Goal: Task Accomplishment & Management: Manage account settings

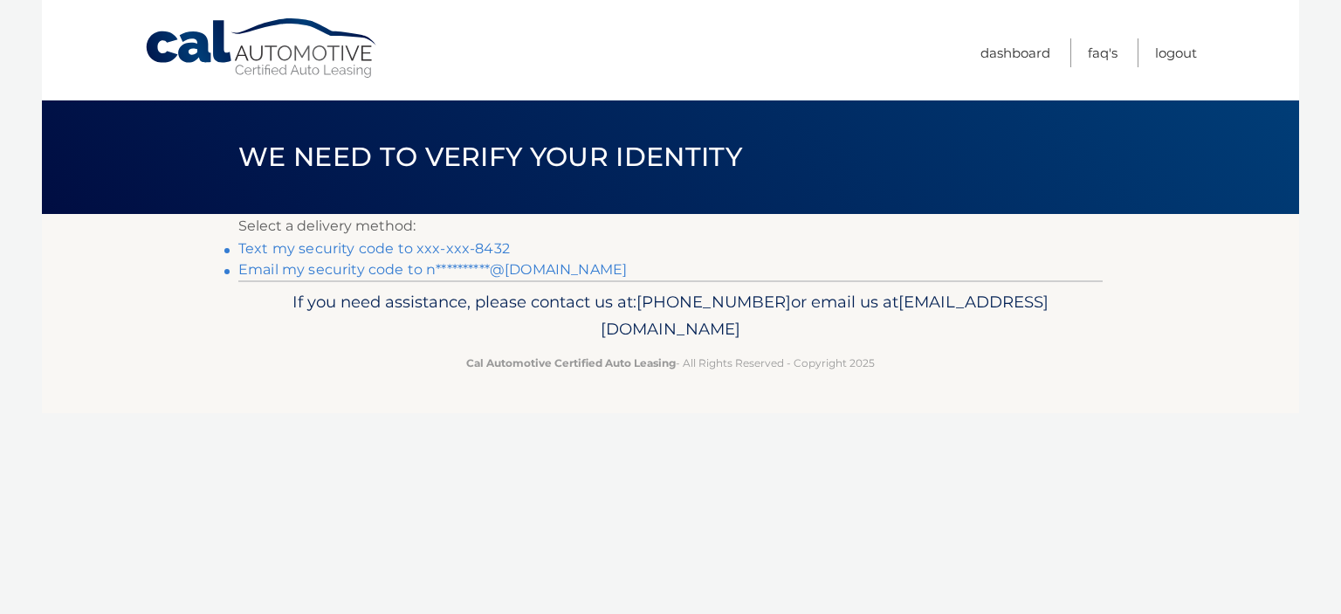
click at [418, 251] on link "Text my security code to xxx-xxx-8432" at bounding box center [373, 248] width 271 height 17
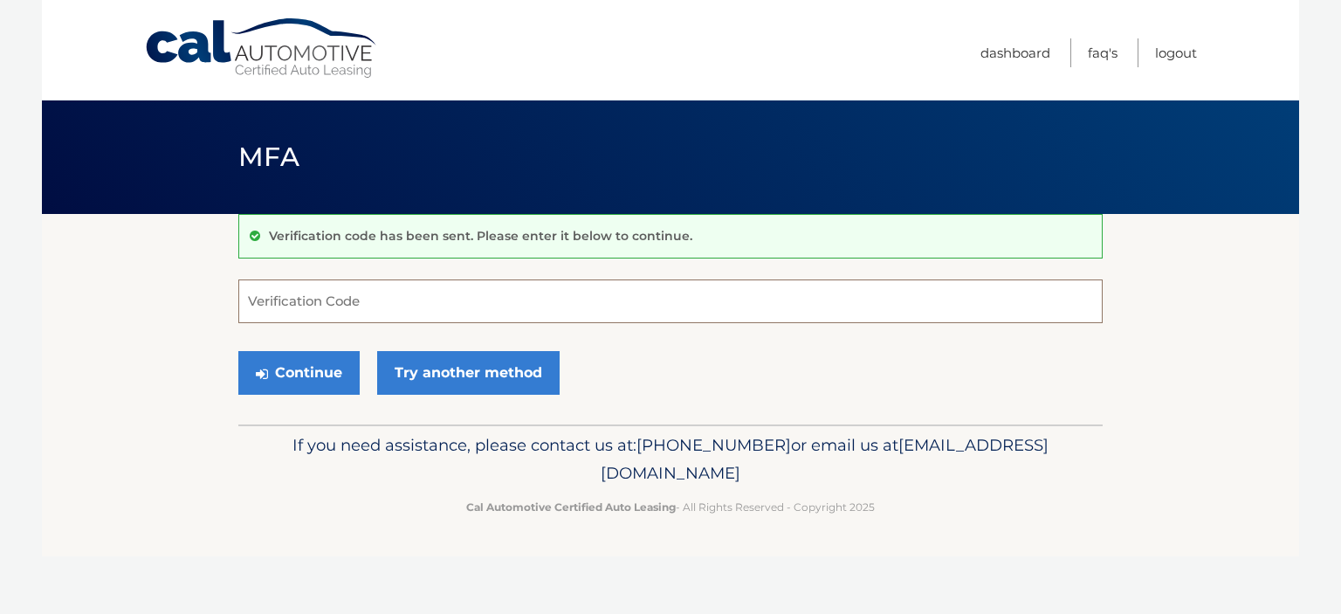
click at [440, 302] on input "Verification Code" at bounding box center [670, 301] width 864 height 44
type input "452172"
click at [238, 351] on button "Continue" at bounding box center [298, 373] width 121 height 44
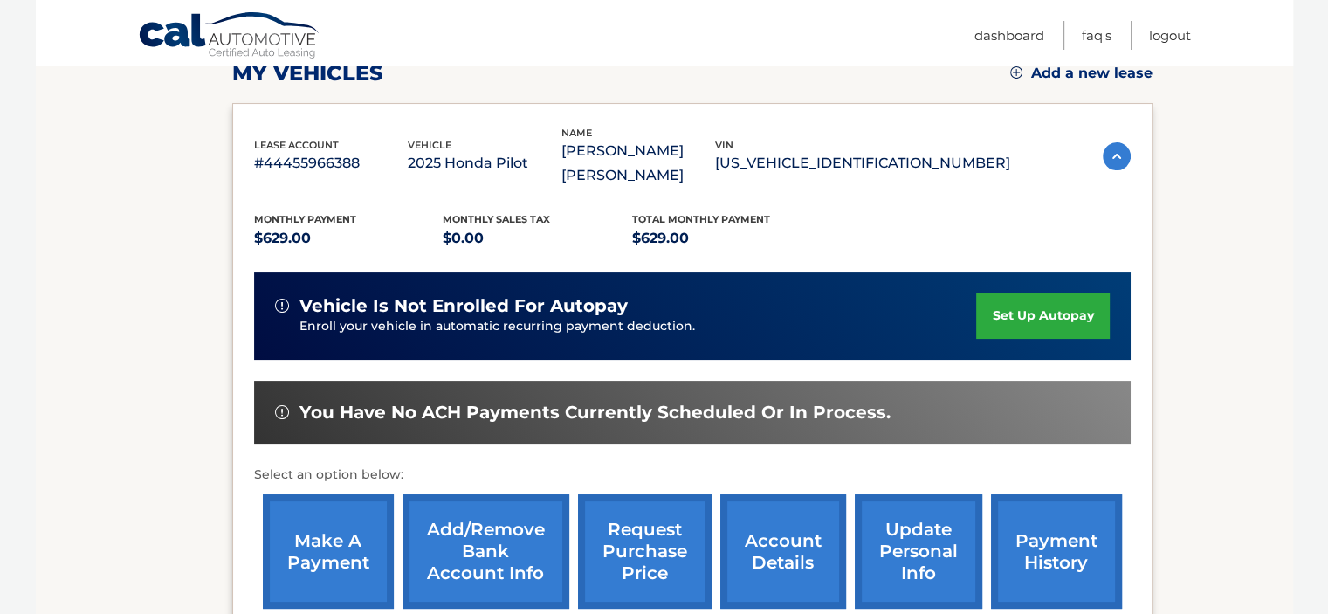
scroll to position [262, 0]
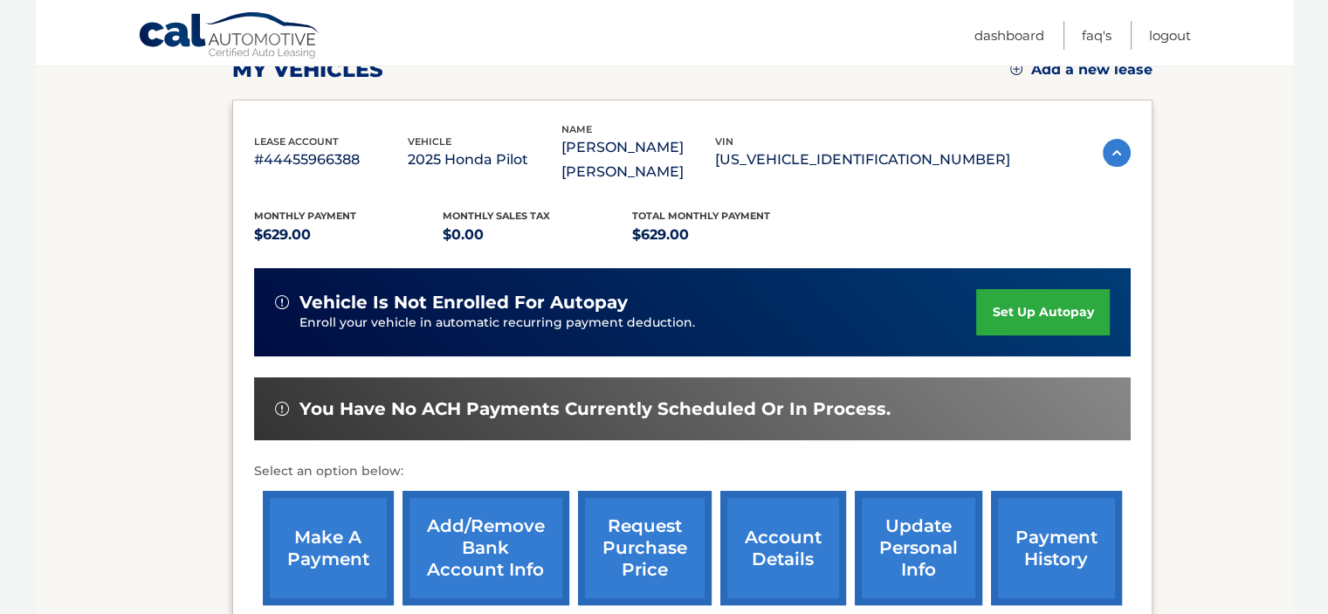
click at [1025, 289] on link "set up autopay" at bounding box center [1042, 312] width 133 height 46
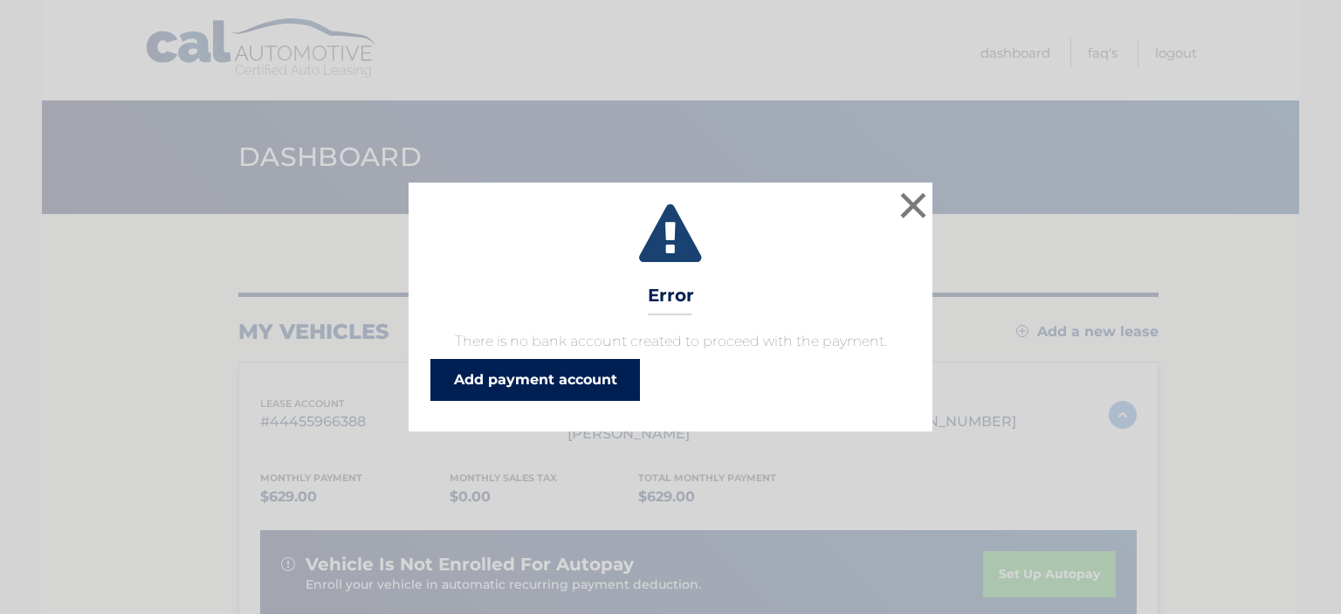
click at [552, 368] on link "Add payment account" at bounding box center [534, 380] width 209 height 42
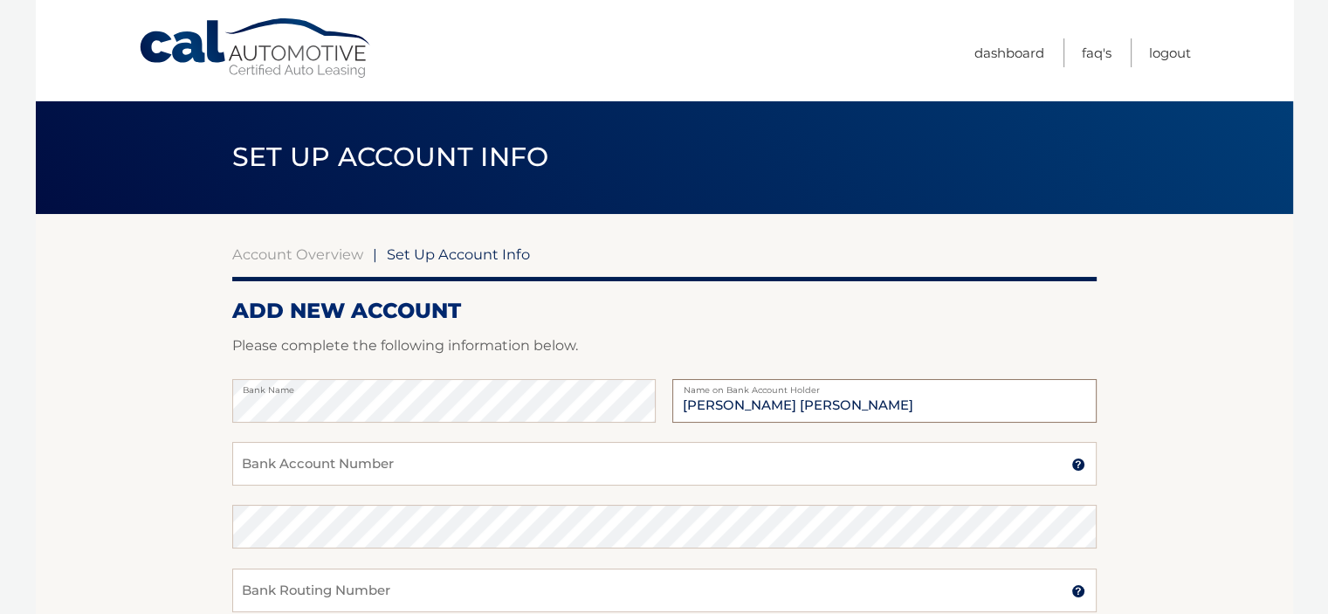
drag, startPoint x: 780, startPoint y: 405, endPoint x: 291, endPoint y: 354, distance: 492.3
click at [292, 354] on form "ADD NEW ACCOUNT Please complete the following information below. Bank Name Niga…" at bounding box center [664, 589] width 864 height 582
type input "Nishav Solutions LLC"
click at [321, 457] on input "Bank Account Number" at bounding box center [664, 464] width 864 height 44
paste input "687973837"
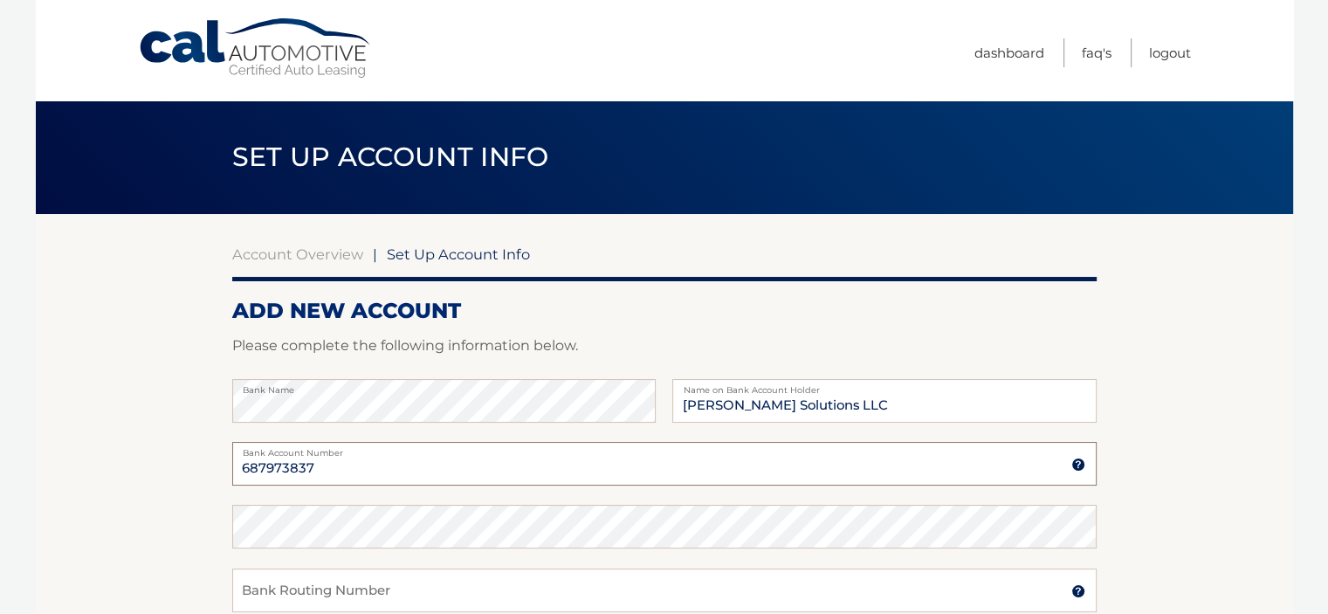
type input "687973837"
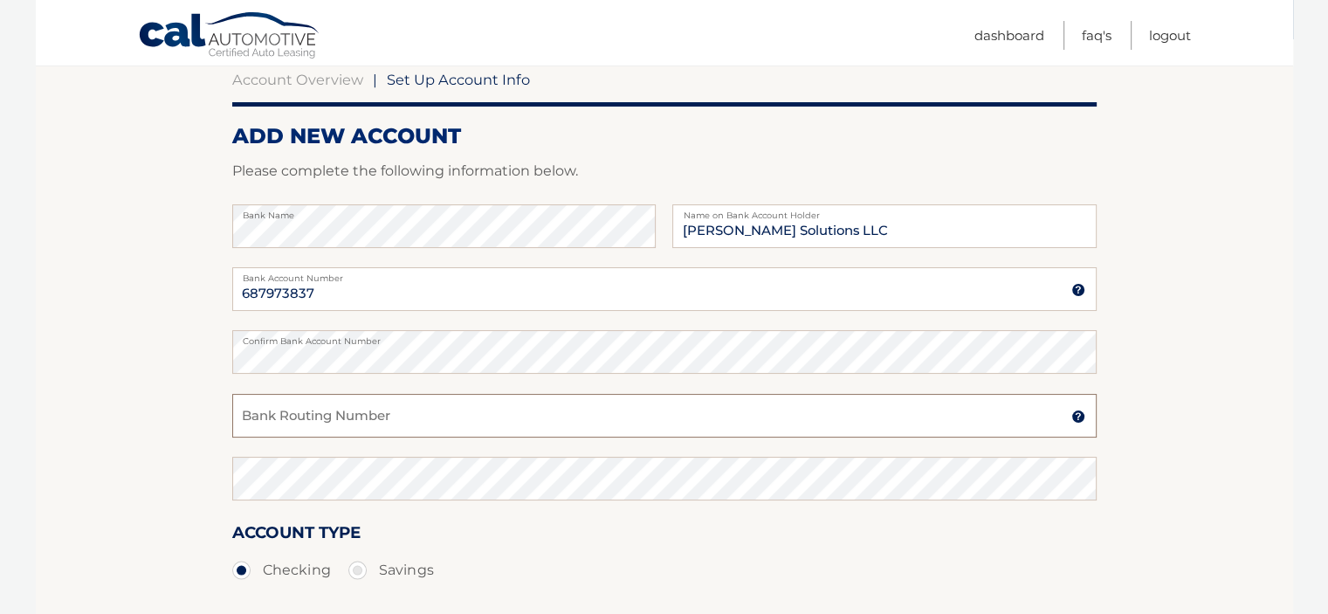
click at [375, 420] on input "Bank Routing Number" at bounding box center [664, 416] width 864 height 44
paste input "021202337"
type input "021202337"
click at [129, 451] on section "Account Overview | Set Up Account Info ADD NEW ACCOUNT Please complete the foll…" at bounding box center [664, 372] width 1257 height 666
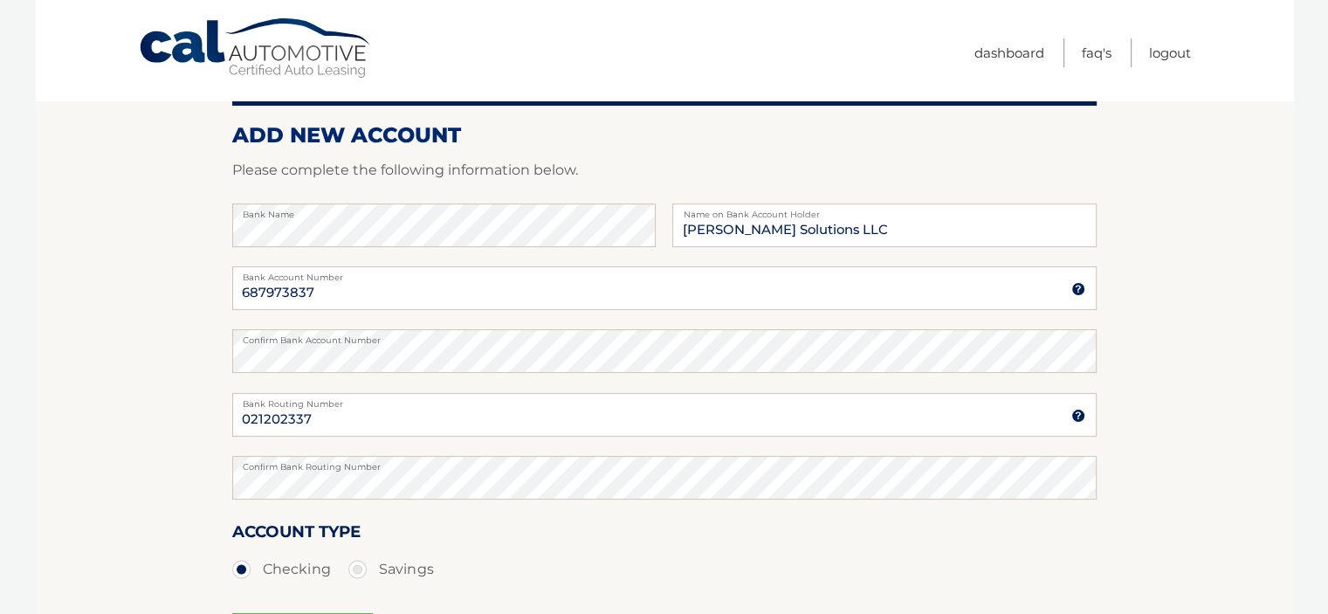
scroll to position [398, 0]
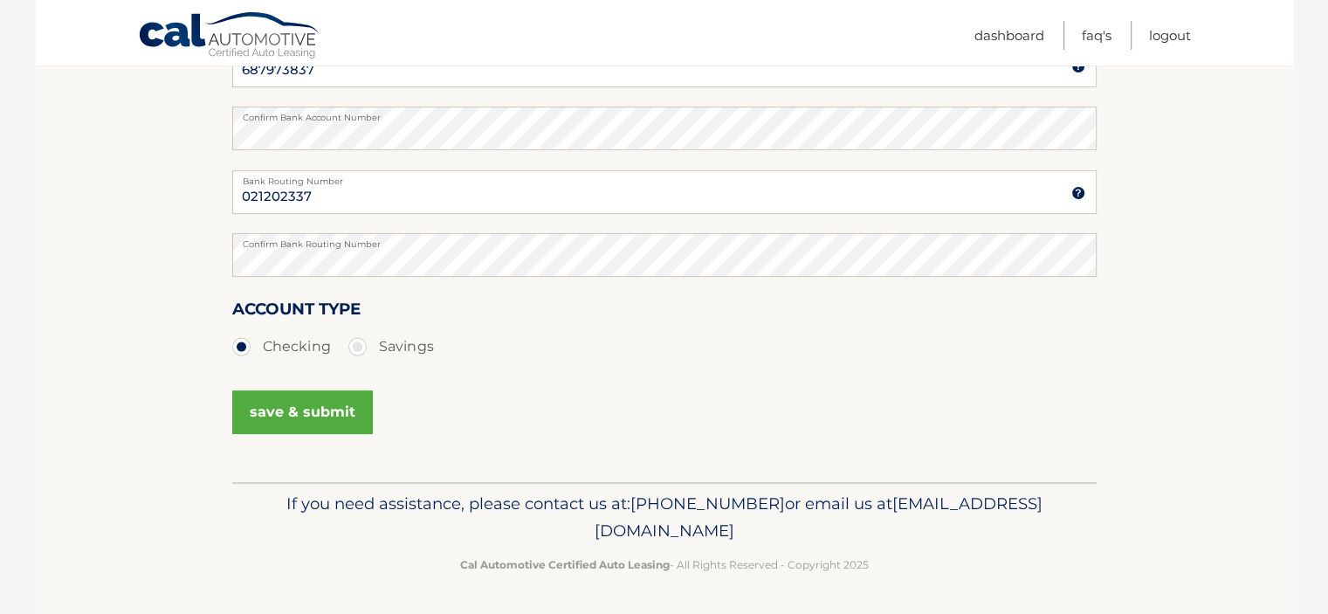
click at [292, 406] on button "save & submit" at bounding box center [302, 412] width 141 height 44
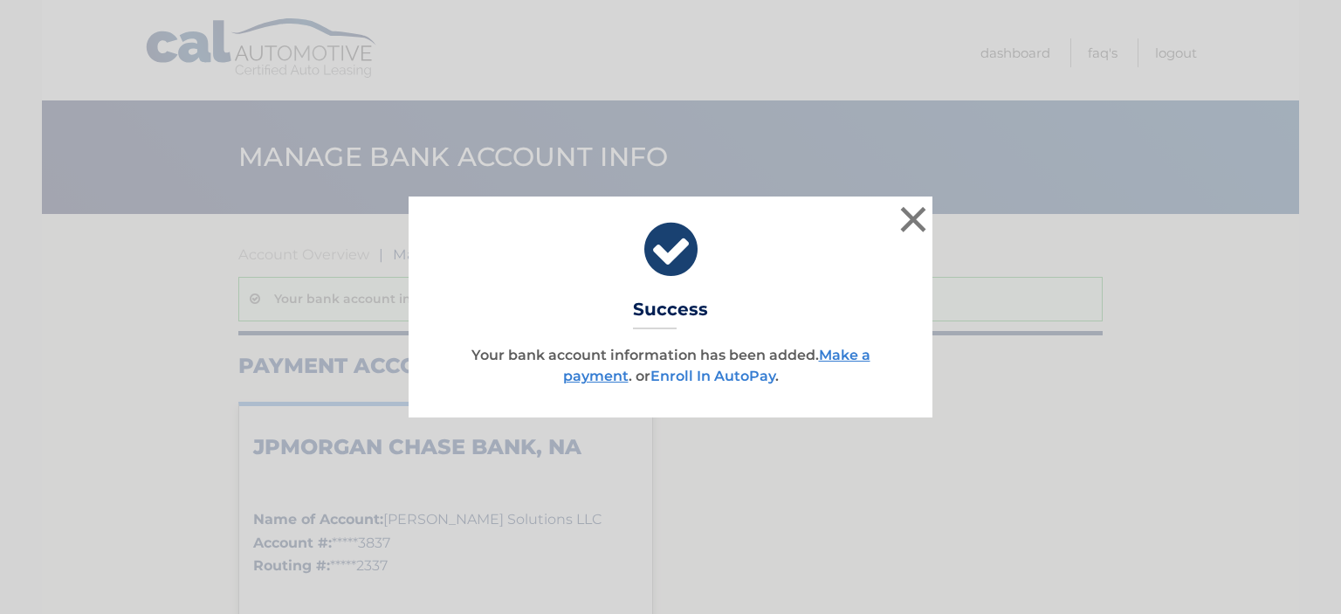
click at [726, 381] on link "Enroll In AutoPay" at bounding box center [712, 375] width 125 height 17
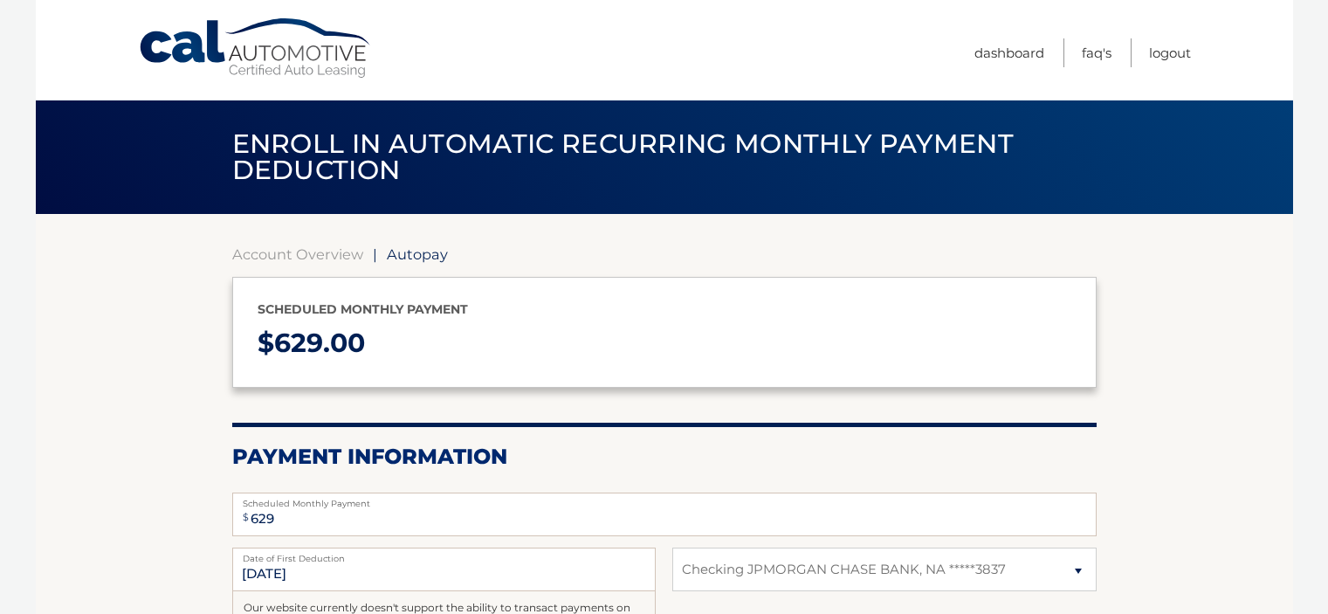
select select "MDM5ZmFiNWQtNzg4Zi00ZDBlLTg3MDktY2FjMTgzOGE1ZWZl"
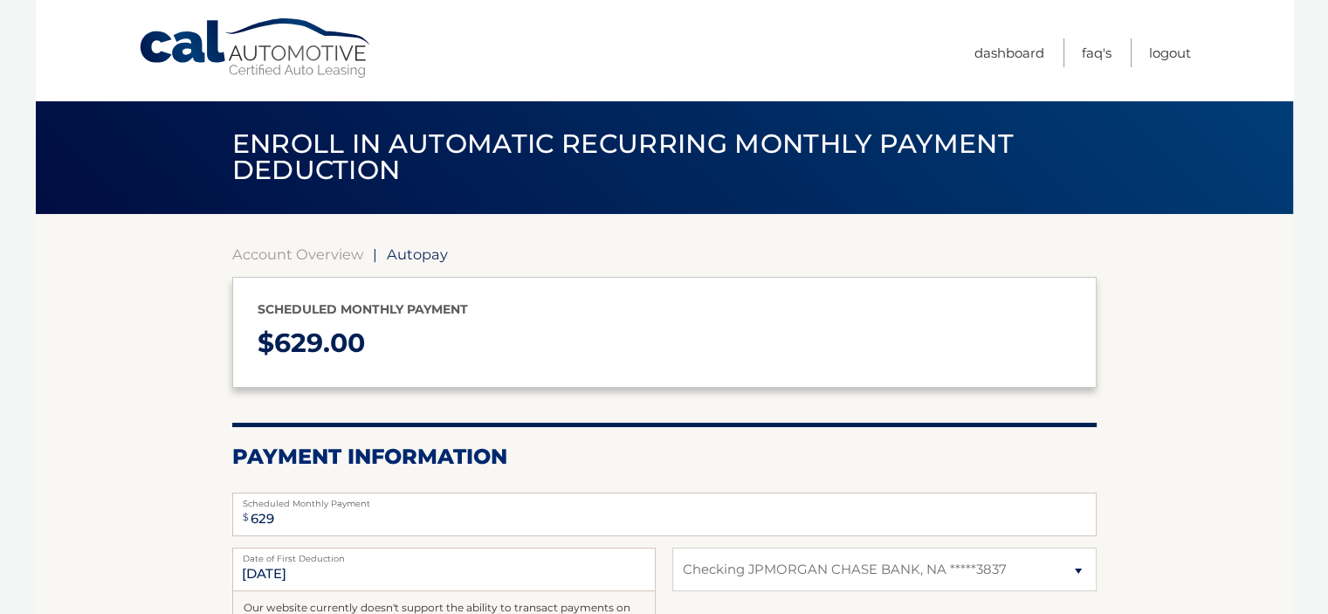
scroll to position [175, 0]
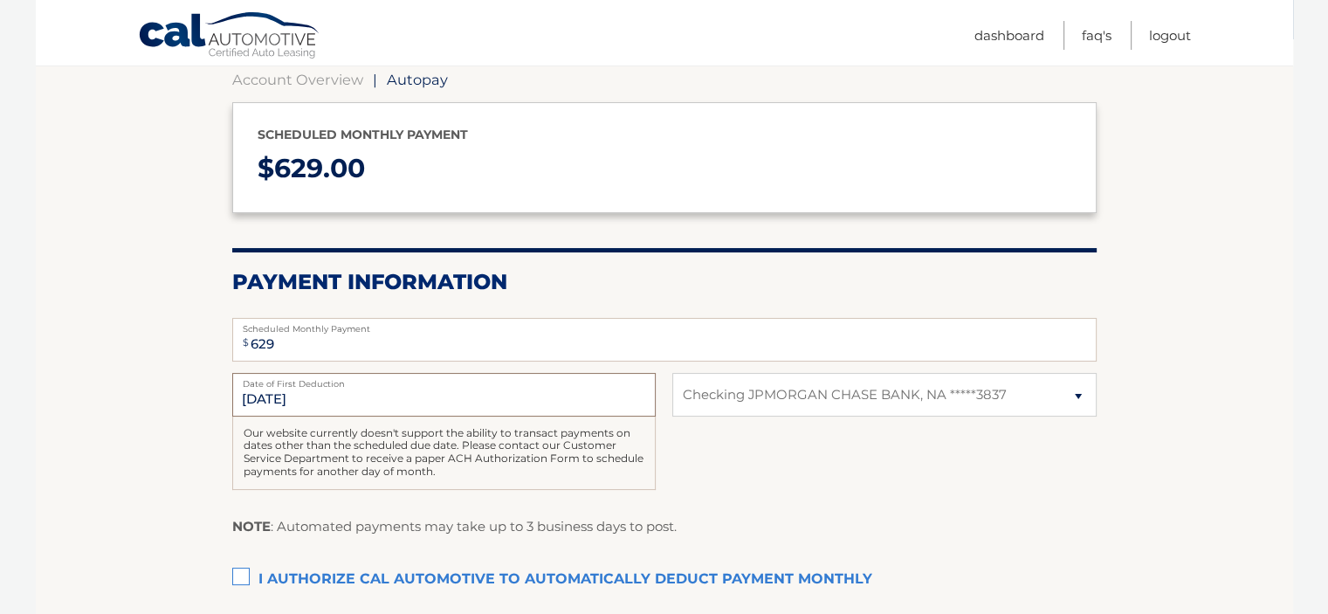
click at [436, 401] on input "[DATE]" at bounding box center [443, 395] width 423 height 44
click at [244, 398] on input "[DATE]" at bounding box center [443, 395] width 423 height 44
drag, startPoint x: 248, startPoint y: 398, endPoint x: 377, endPoint y: 398, distance: 129.2
click at [377, 398] on input "[DATE]" at bounding box center [443, 395] width 423 height 44
click at [400, 397] on input "[DATE]" at bounding box center [443, 395] width 423 height 44
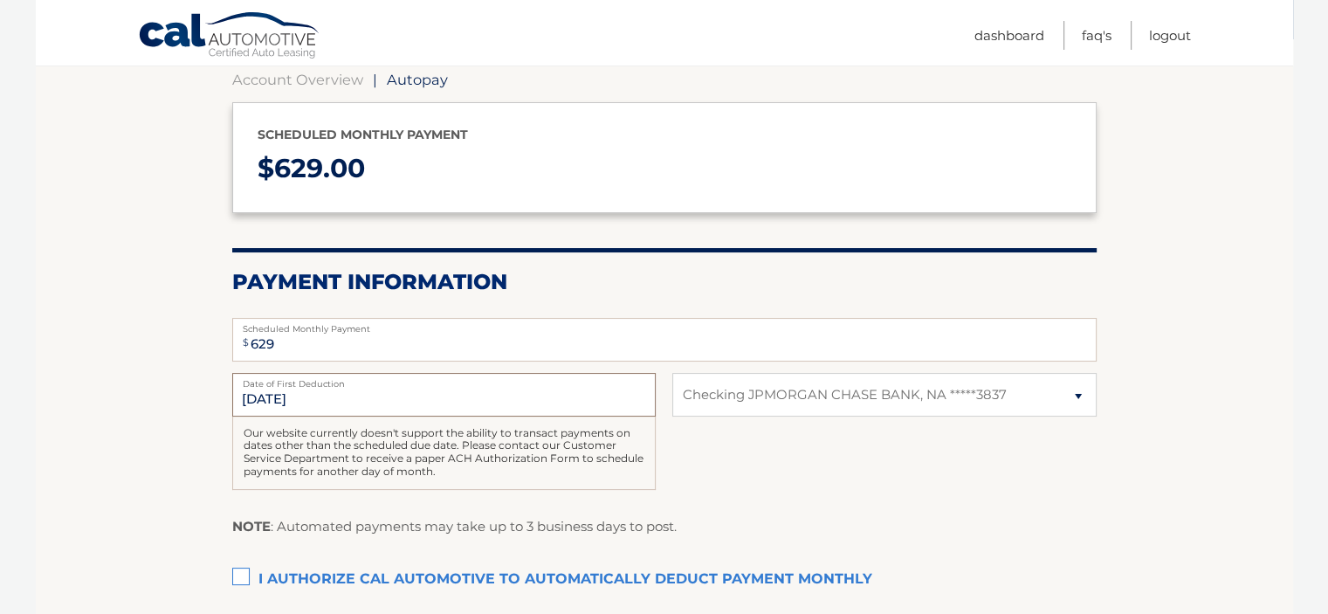
drag, startPoint x: 450, startPoint y: 408, endPoint x: 205, endPoint y: 400, distance: 245.4
click at [205, 400] on section "Account Overview | Autopay Scheduled monthly payment $ 629.00 Payment Informati…" at bounding box center [664, 367] width 1257 height 657
click at [435, 396] on input "[DATE]" at bounding box center [443, 395] width 423 height 44
drag, startPoint x: 431, startPoint y: 397, endPoint x: 38, endPoint y: 385, distance: 393.9
click at [38, 385] on section "Account Overview | Autopay Scheduled monthly payment $ 629.00 Payment Informati…" at bounding box center [664, 367] width 1257 height 657
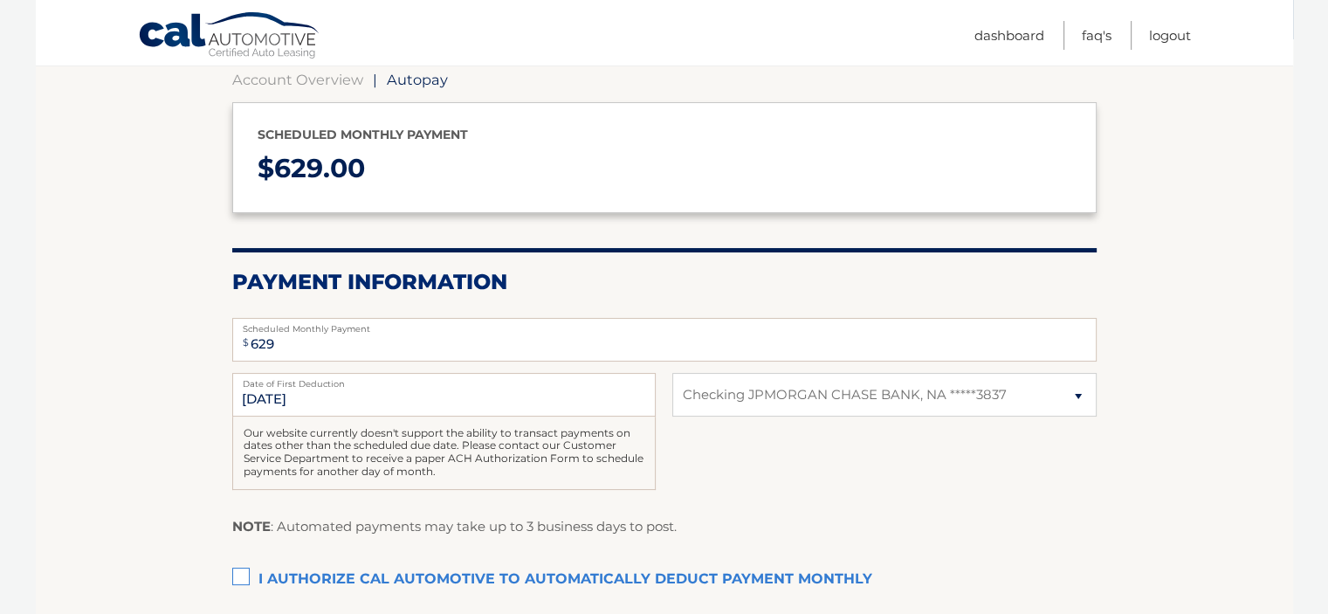
click at [809, 477] on div "9/11/2025 Date of First Deduction Our website currently doesn't support the abi…" at bounding box center [664, 441] width 864 height 136
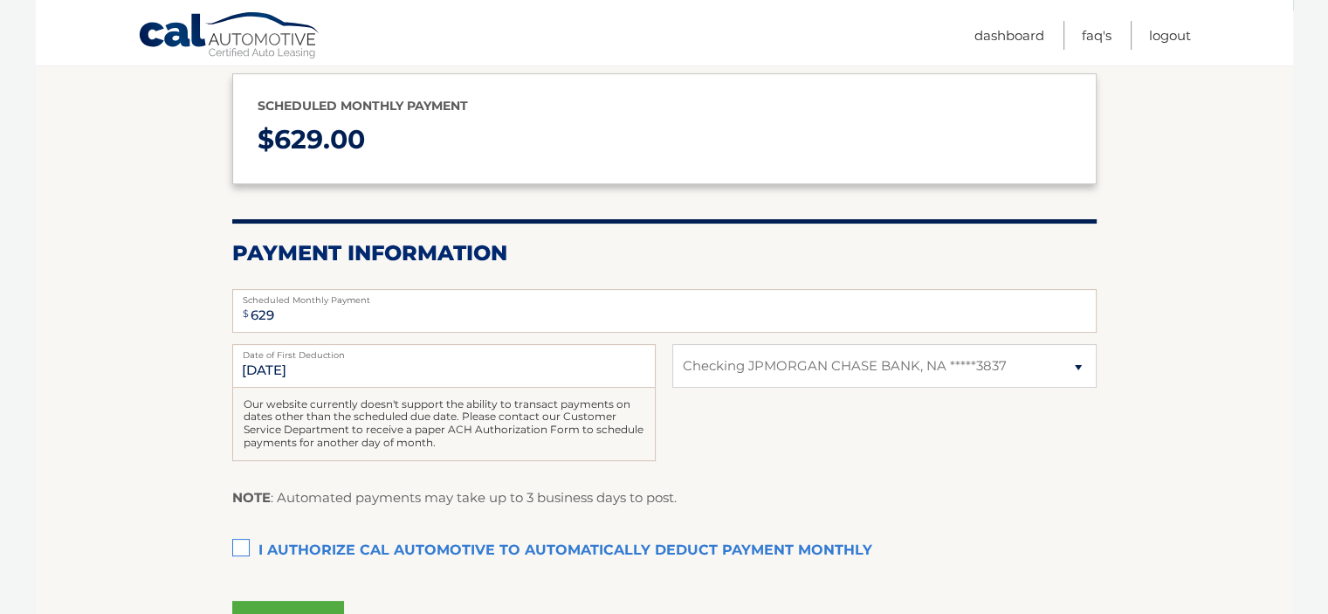
scroll to position [388, 0]
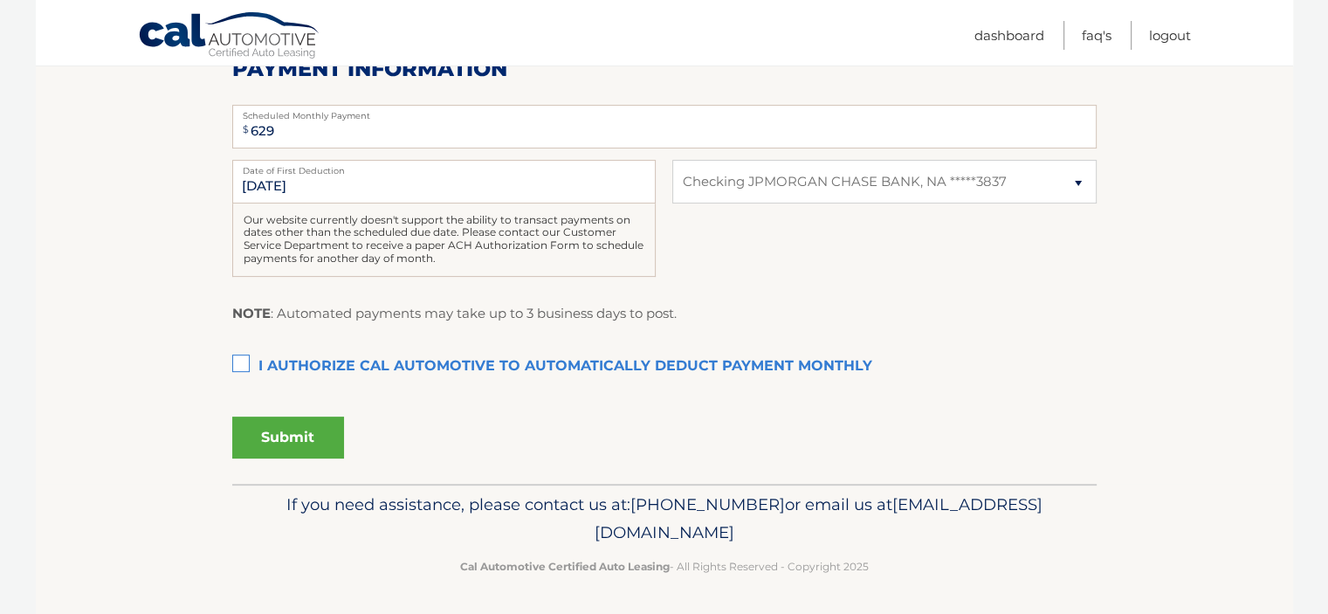
click at [388, 369] on label "I authorize cal automotive to automatically deduct payment monthly This checkbo…" at bounding box center [664, 366] width 864 height 35
click at [0, 0] on input "I authorize cal automotive to automatically deduct payment monthly This checkbo…" at bounding box center [0, 0] width 0 height 0
click at [277, 435] on button "Submit" at bounding box center [288, 437] width 112 height 42
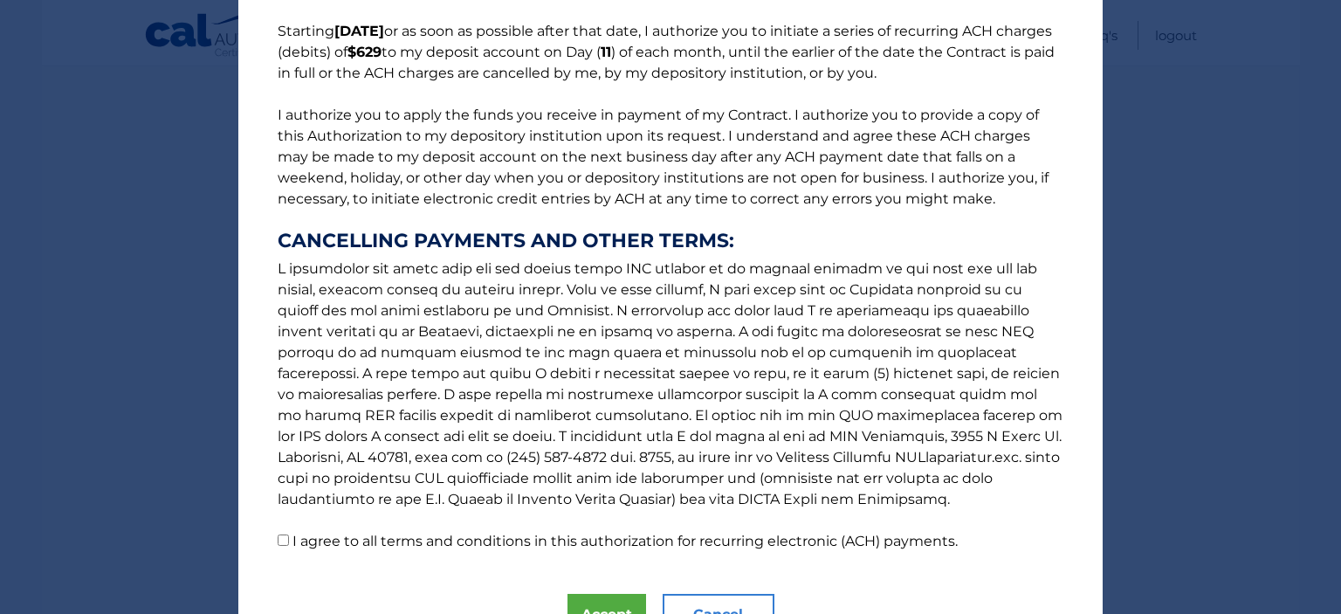
scroll to position [231, 0]
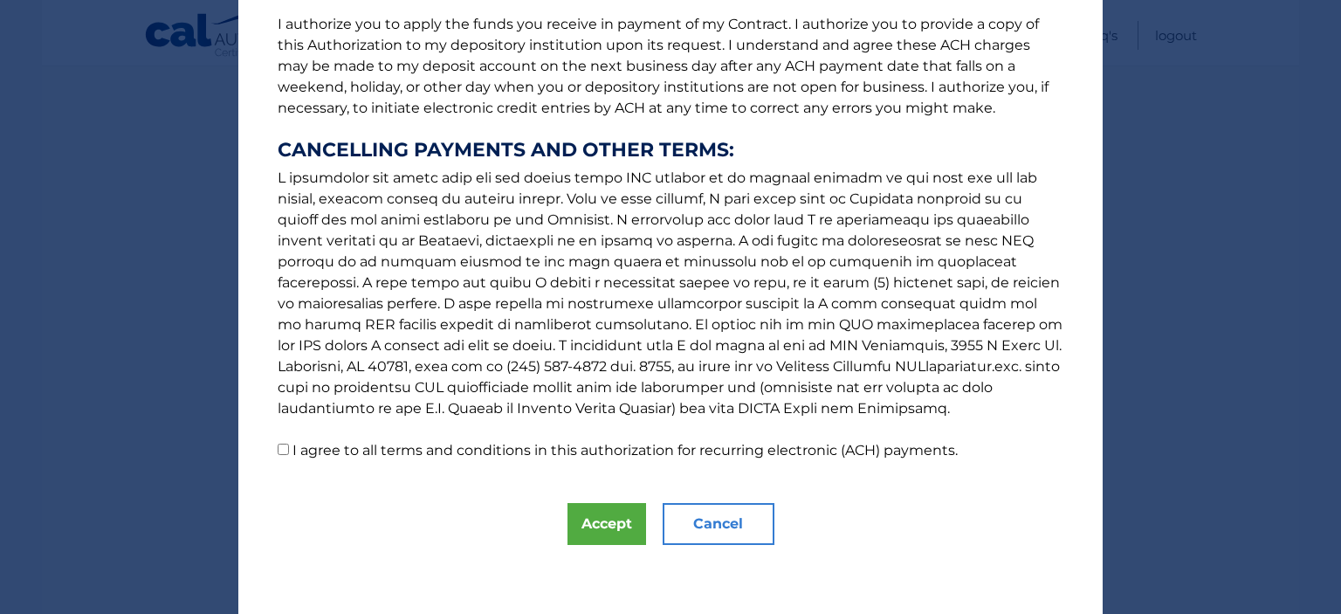
click at [594, 427] on p "The words "I" "me" and "my" mean any identified Customer who signs this Authori…" at bounding box center [670, 132] width 821 height 656
click at [493, 453] on label "I agree to all terms and conditions in this authorization for recurring electro…" at bounding box center [624, 450] width 665 height 17
click at [289, 453] on input "I agree to all terms and conditions in this authorization for recurring electro…" at bounding box center [283, 448] width 11 height 11
checkbox input "true"
click at [625, 532] on button "Accept" at bounding box center [606, 524] width 79 height 42
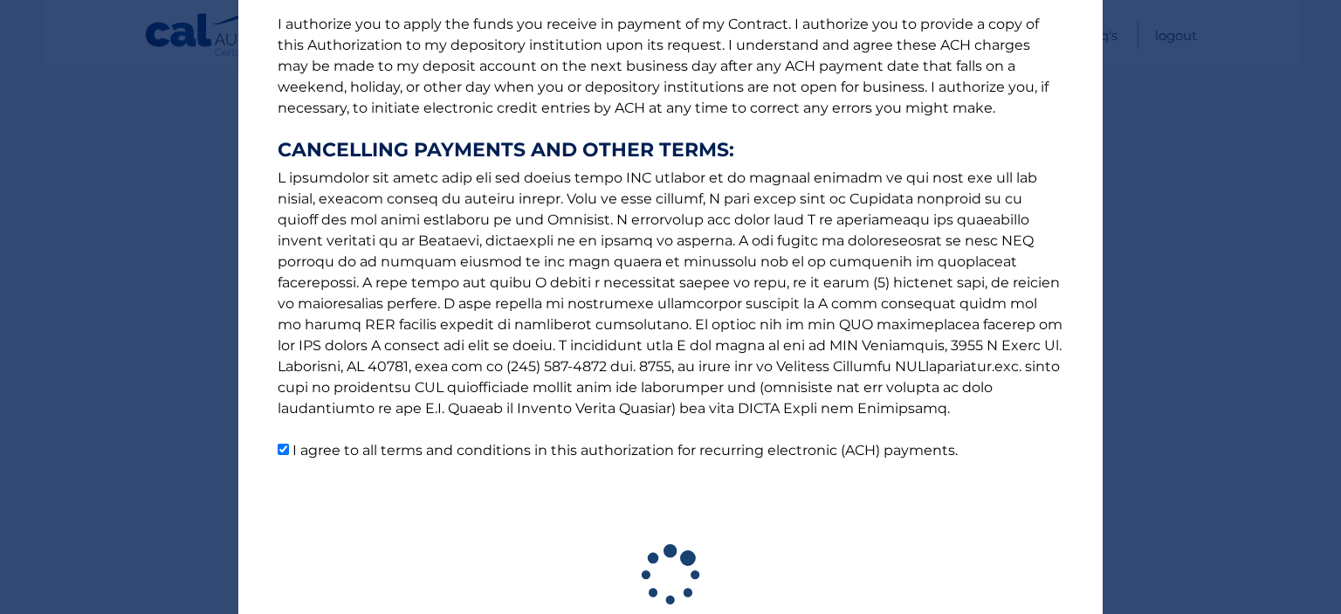
scroll to position [339, 0]
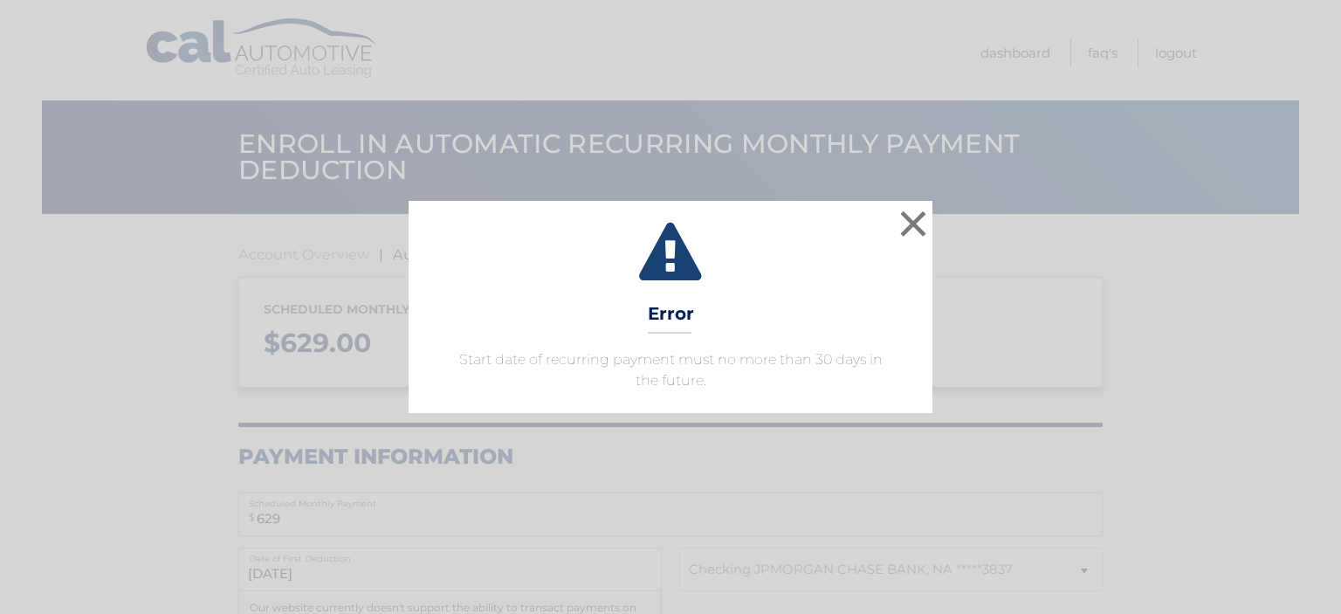
select select "MDM5ZmFiNWQtNzg4Zi00ZDBlLTg3MDktY2FjMTgzOGE1ZWZl"
click at [911, 222] on button "×" at bounding box center [913, 223] width 35 height 35
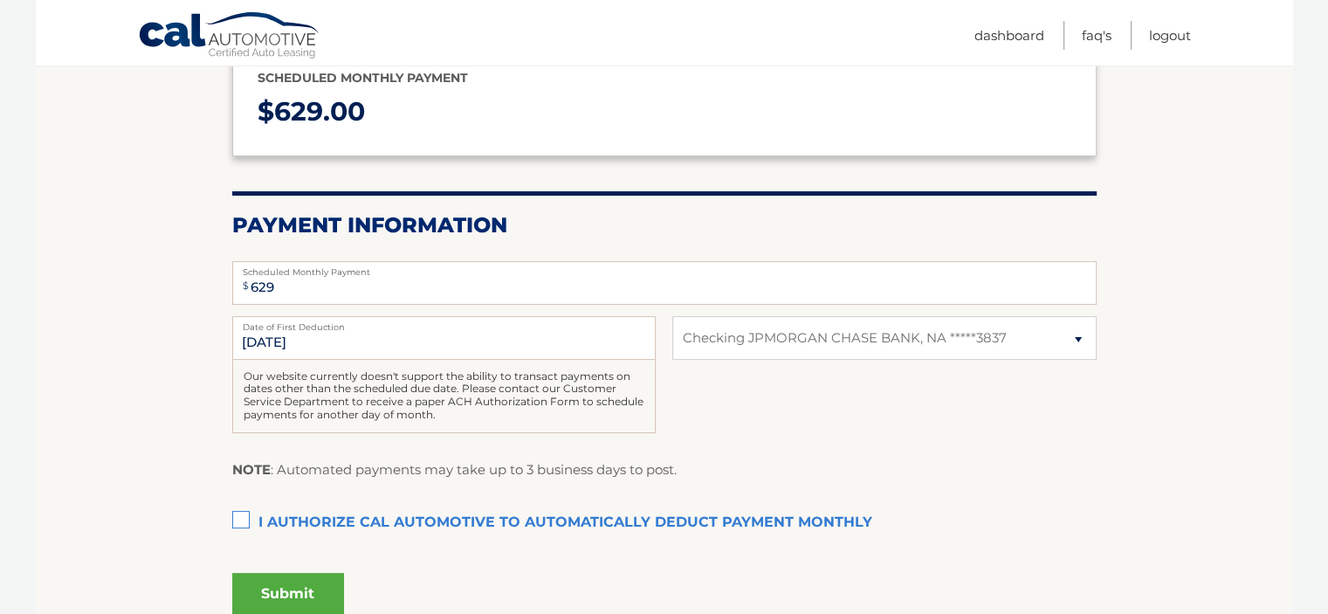
scroll to position [213, 0]
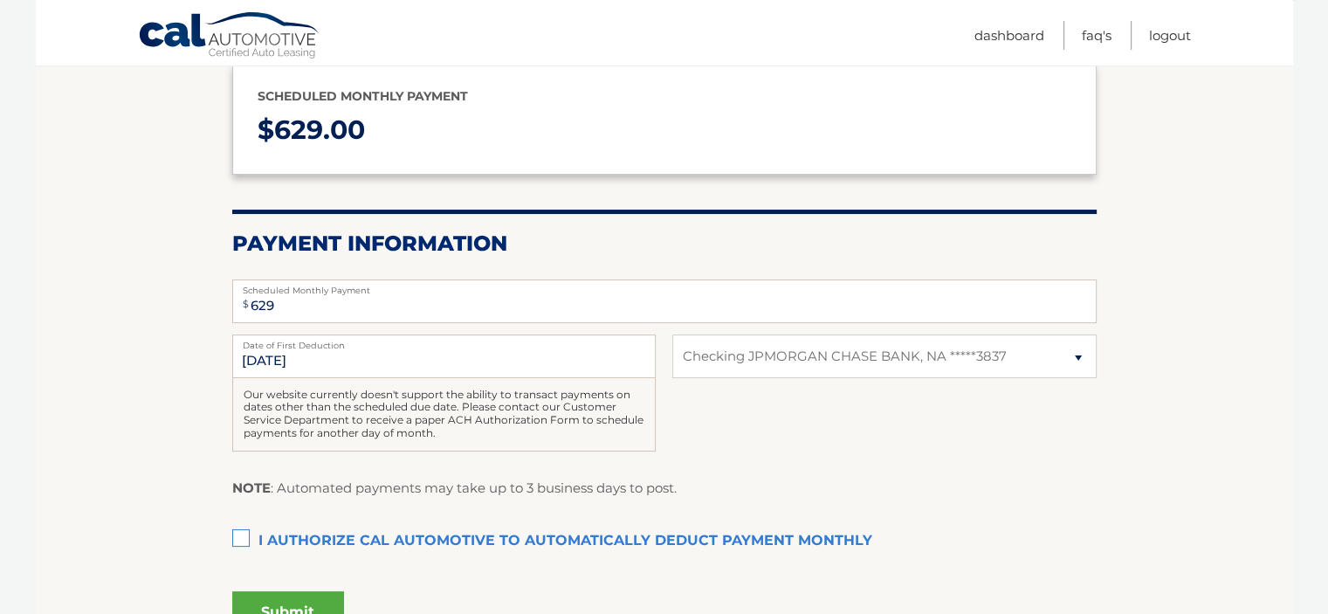
click at [381, 547] on label "I authorize cal automotive to automatically deduct payment monthly This checkbo…" at bounding box center [664, 541] width 864 height 35
click at [0, 0] on input "I authorize cal automotive to automatically deduct payment monthly This checkbo…" at bounding box center [0, 0] width 0 height 0
click at [339, 367] on input "[DATE]" at bounding box center [443, 356] width 423 height 44
click at [335, 362] on input "[DATE]" at bounding box center [443, 356] width 423 height 44
click at [630, 367] on input "[DATE]" at bounding box center [443, 356] width 423 height 44
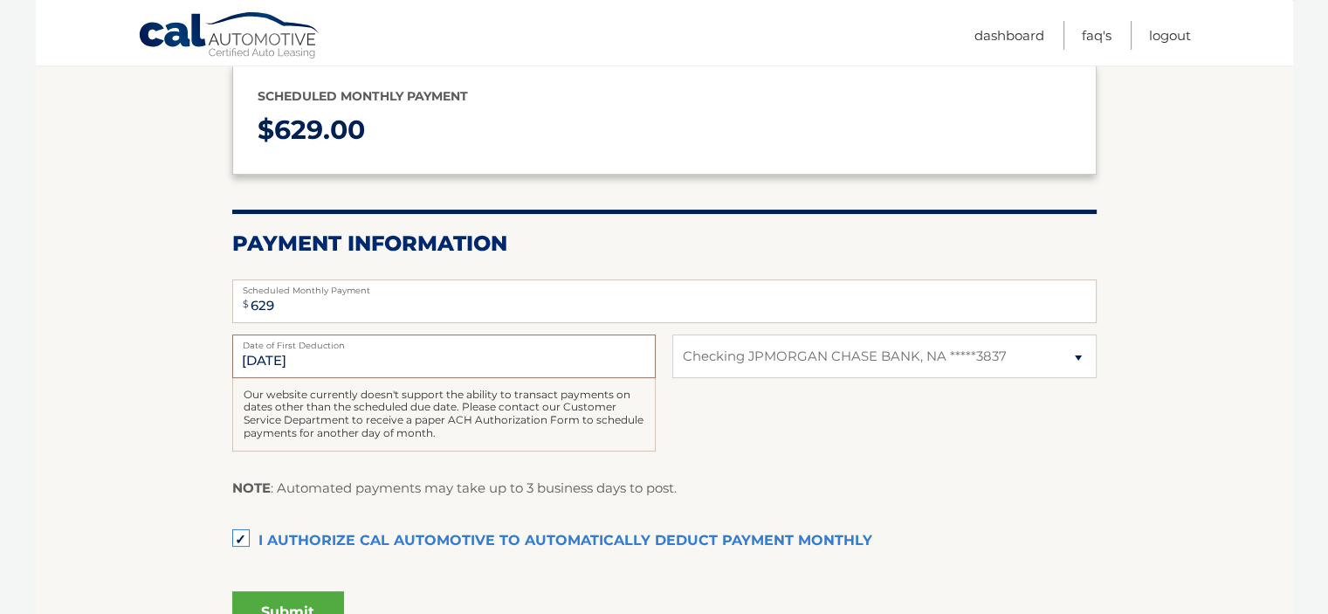
click at [630, 367] on input "[DATE]" at bounding box center [443, 356] width 423 height 44
click at [628, 362] on input "[DATE]" at bounding box center [443, 356] width 423 height 44
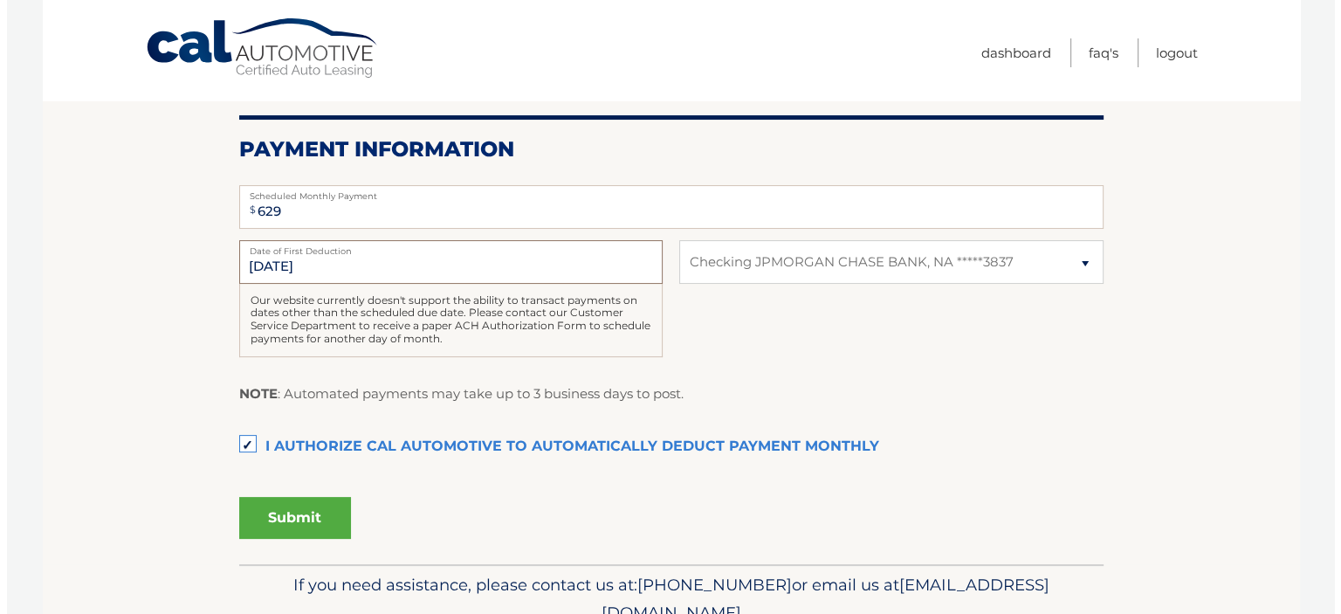
scroll to position [388, 0]
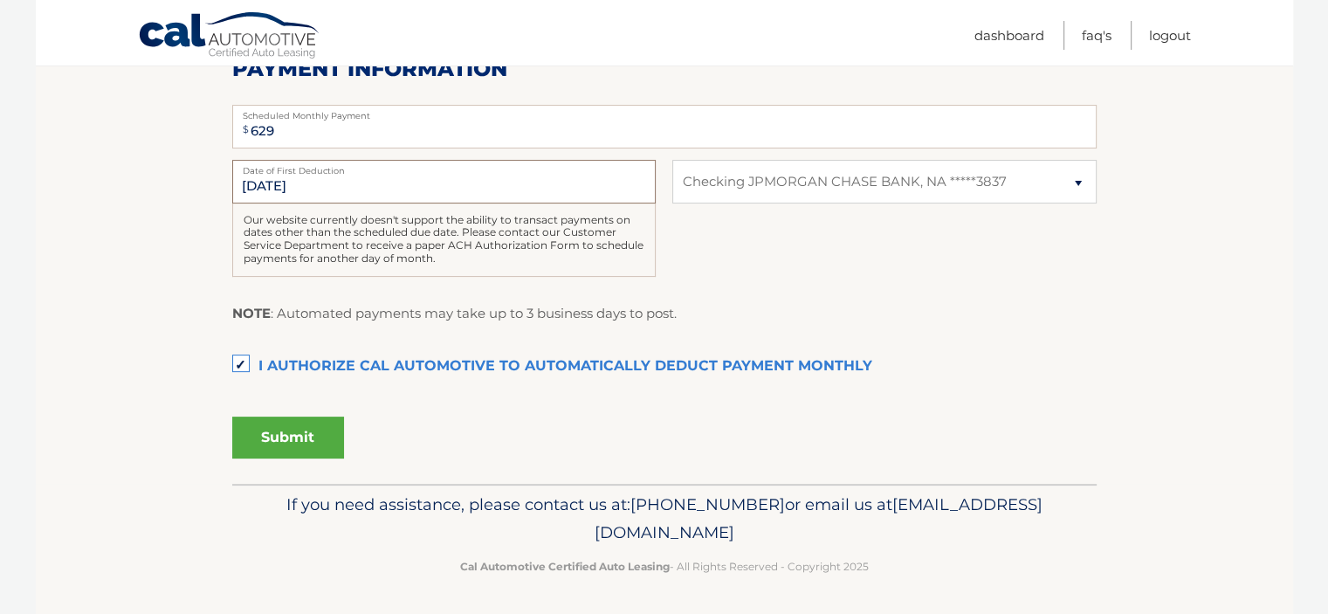
click at [265, 180] on input "9/11/2025" at bounding box center [443, 182] width 423 height 44
click at [263, 188] on input "9/11/2025" at bounding box center [443, 182] width 423 height 44
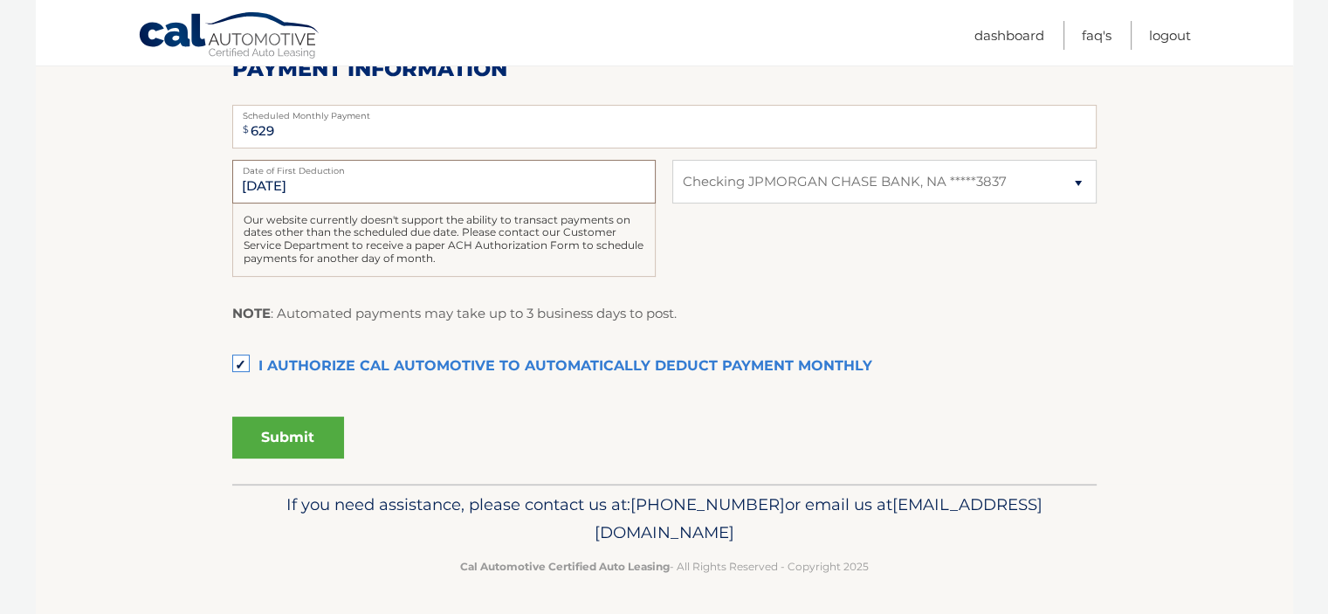
click at [248, 186] on input "9/11/2025" at bounding box center [443, 182] width 423 height 44
click at [284, 432] on button "Submit" at bounding box center [288, 437] width 112 height 42
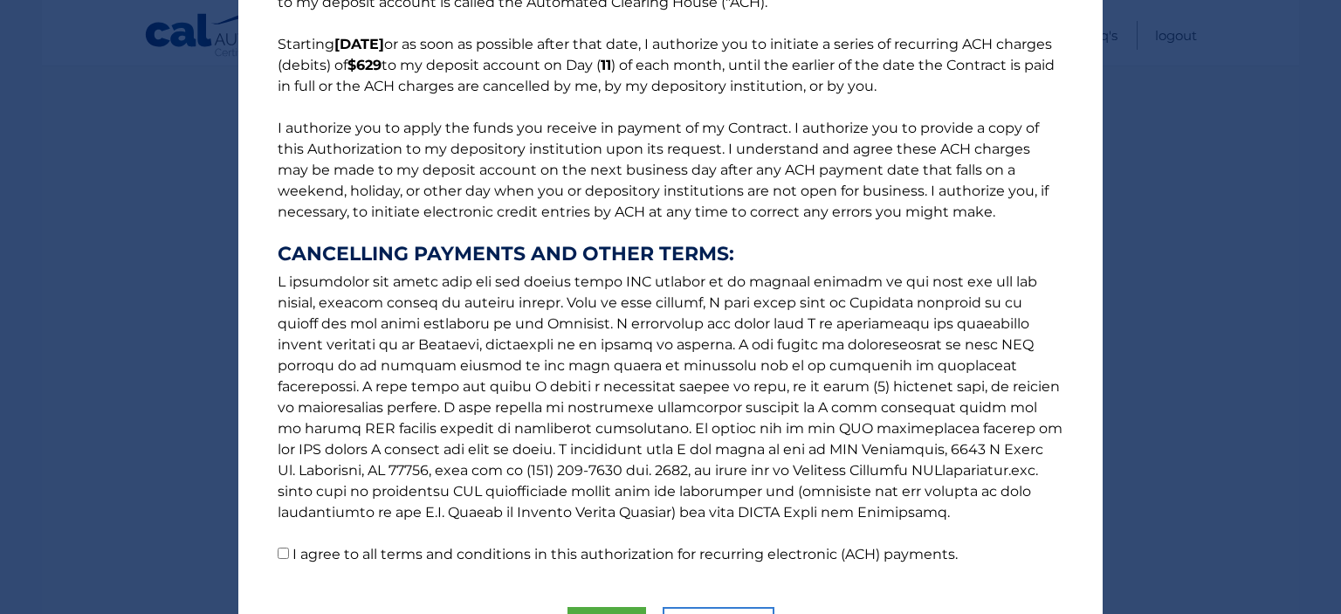
scroll to position [231, 0]
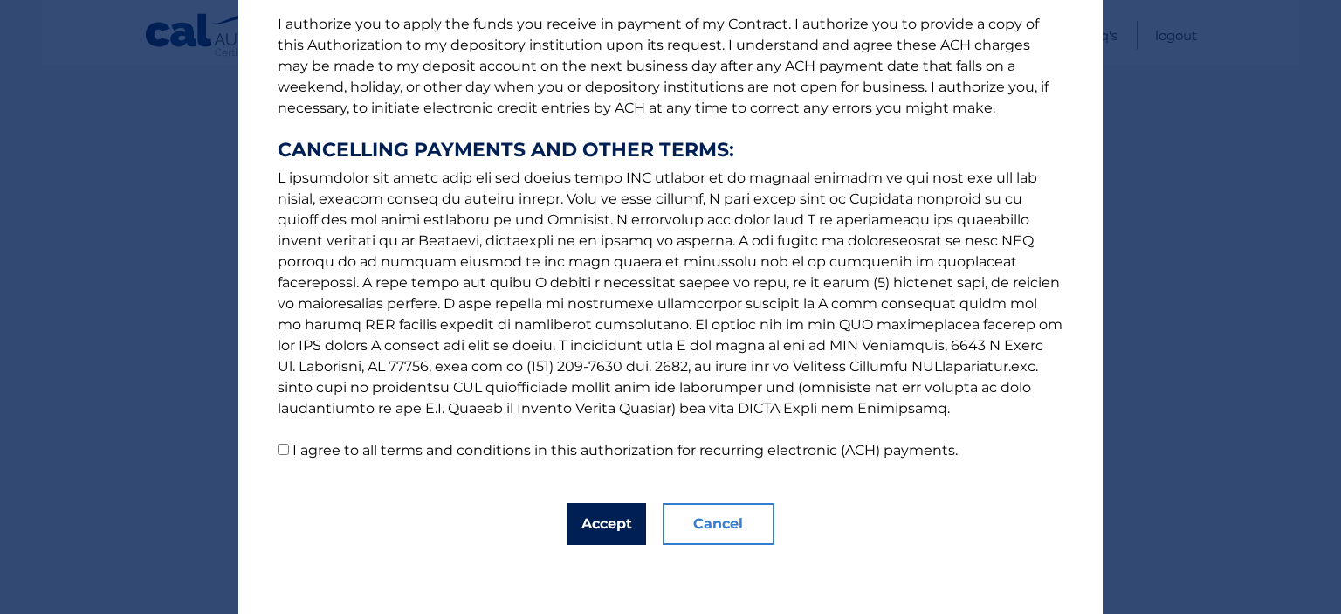
click at [613, 543] on button "Accept" at bounding box center [606, 524] width 79 height 42
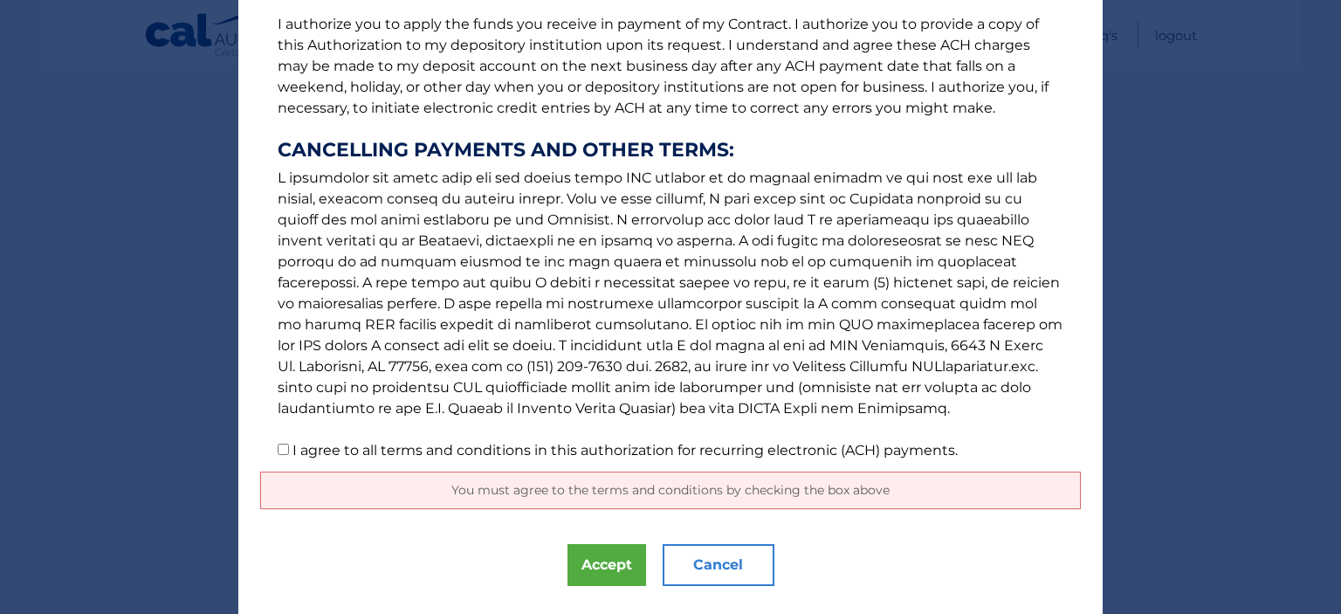
click at [551, 456] on label "I agree to all terms and conditions in this authorization for recurring electro…" at bounding box center [624, 450] width 665 height 17
click at [289, 455] on input "I agree to all terms and conditions in this authorization for recurring electro…" at bounding box center [283, 448] width 11 height 11
checkbox input "true"
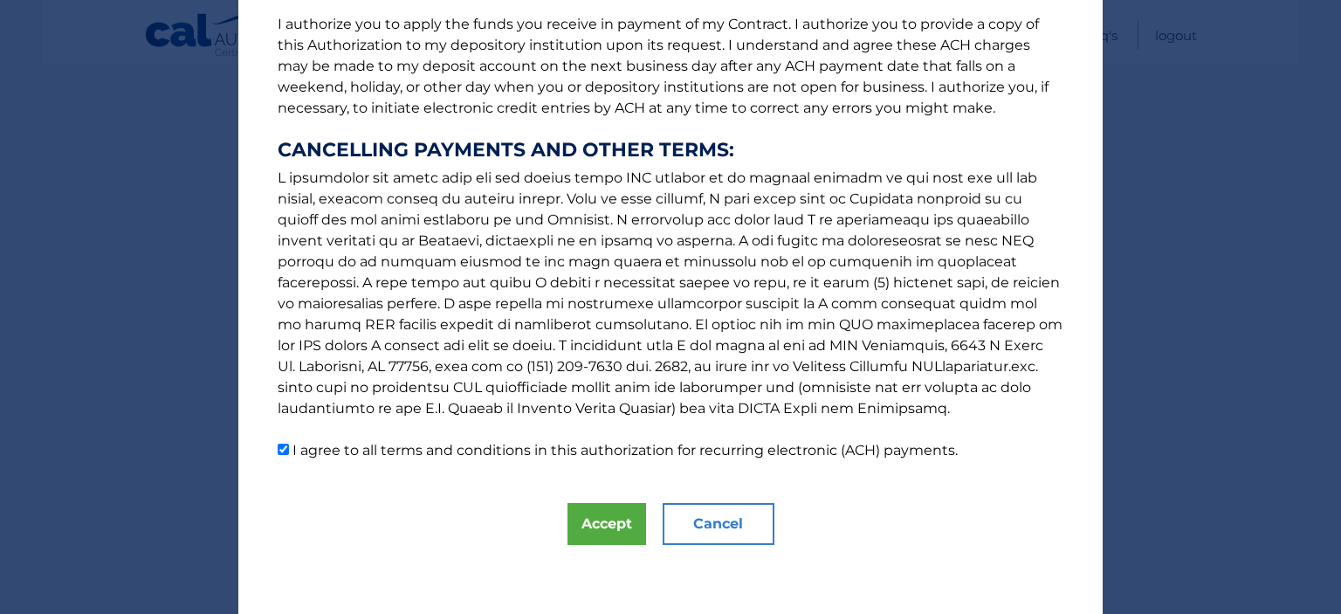
click at [555, 568] on div "The words "I" "me" and "my" mean any identified Customer who signs this Authori…" at bounding box center [670, 192] width 864 height 846
click at [608, 526] on button "Accept" at bounding box center [606, 524] width 79 height 42
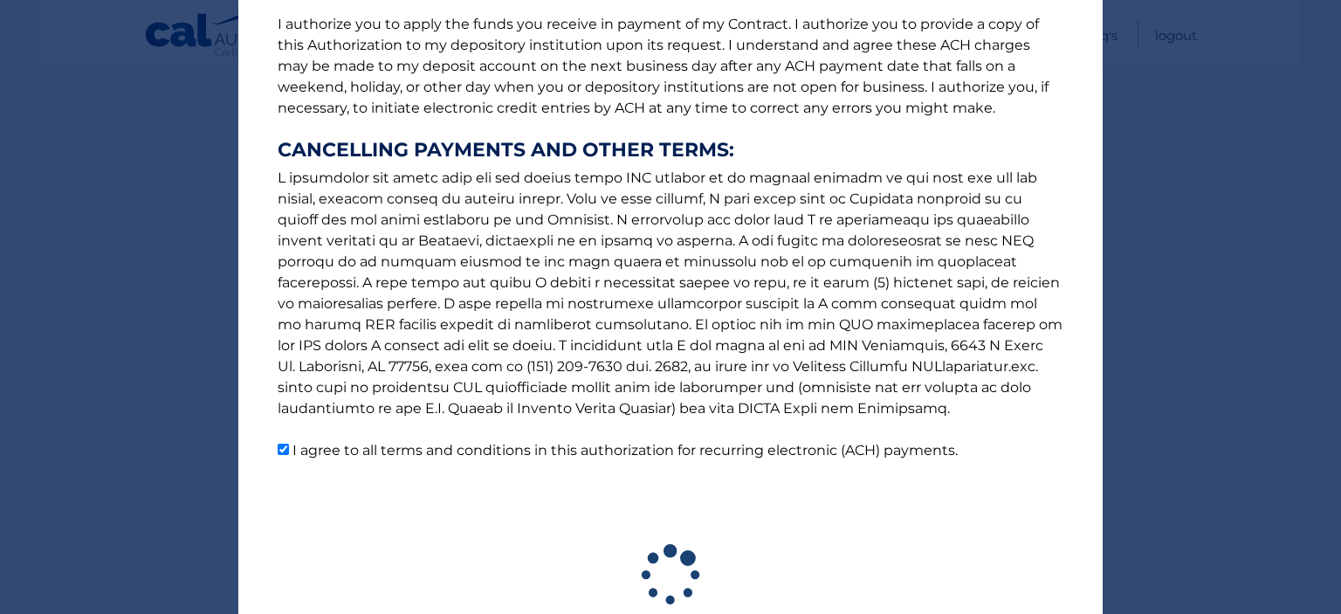
scroll to position [339, 0]
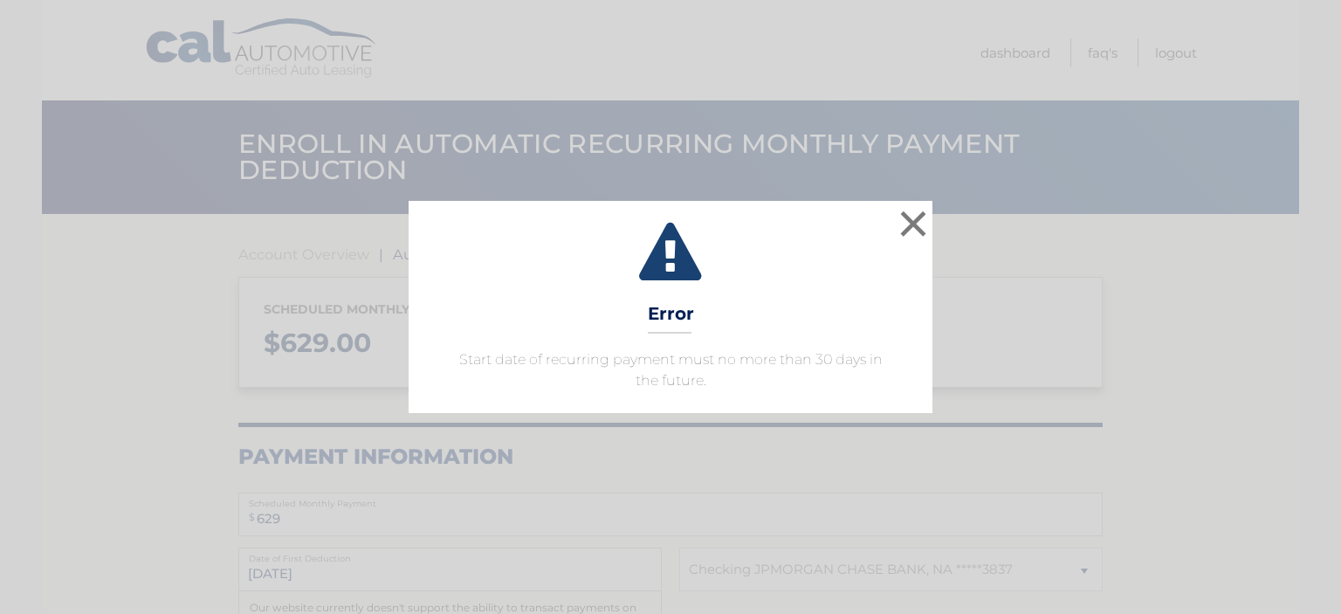
select select "MDM5ZmFiNWQtNzg4Zi00ZDBlLTg3MDktY2FjMTgzOGE1ZWZl"
click at [910, 215] on button "×" at bounding box center [913, 223] width 35 height 35
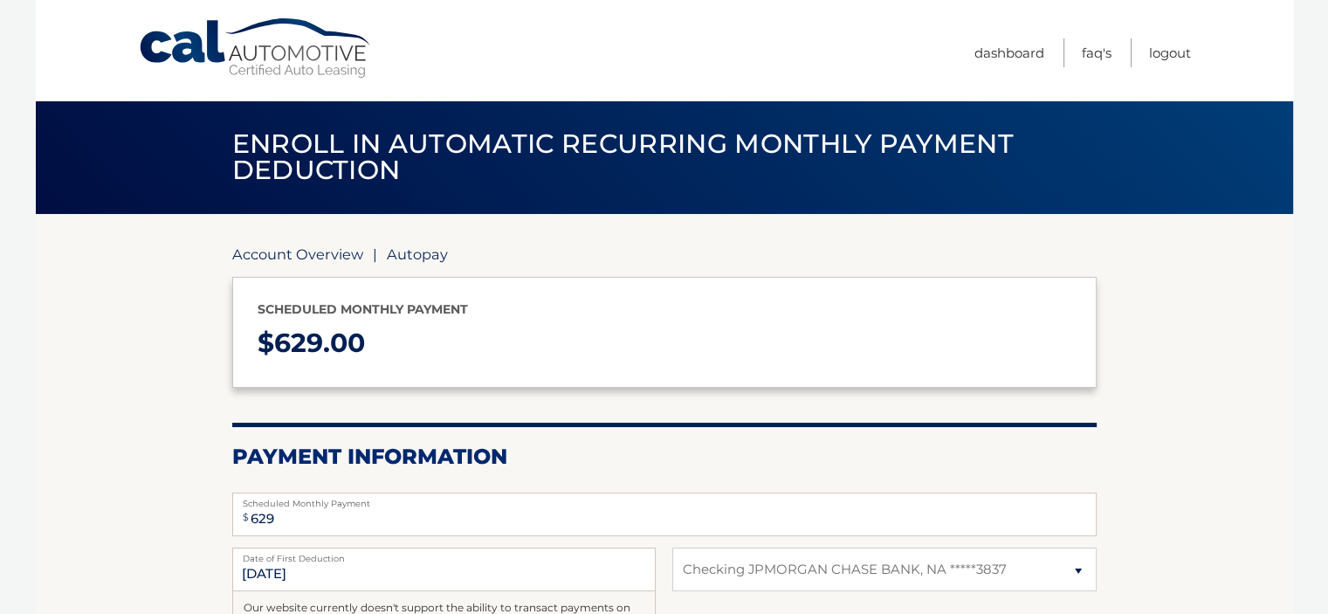
click at [286, 253] on link "Account Overview" at bounding box center [297, 253] width 131 height 17
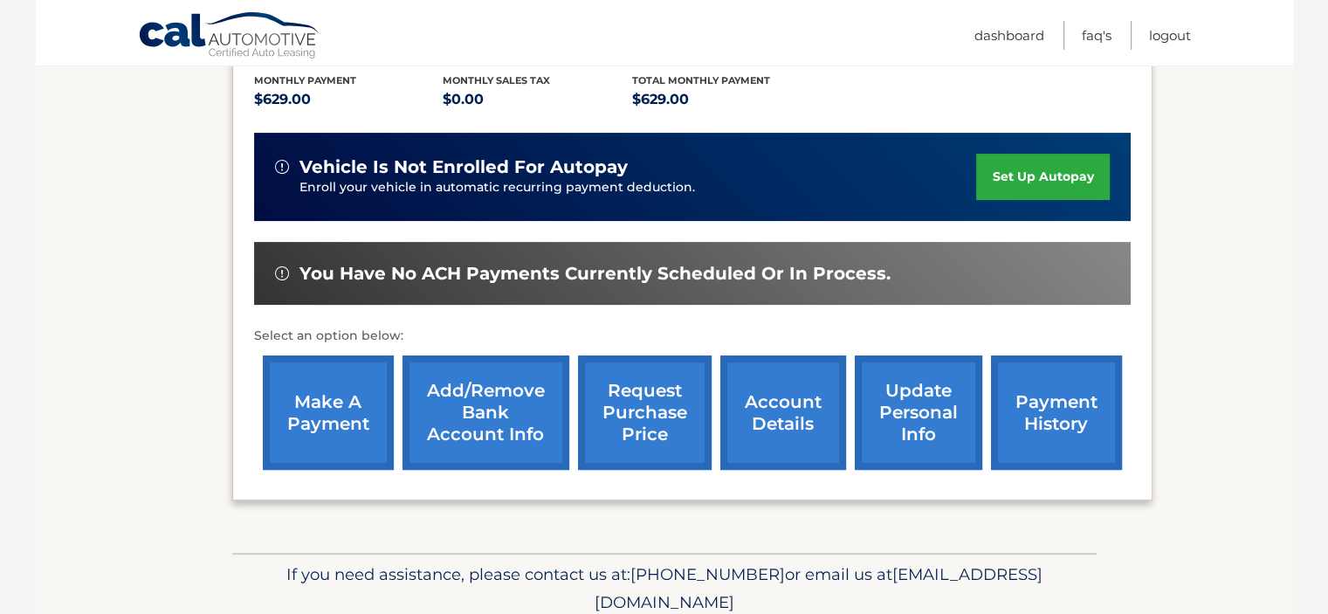
scroll to position [436, 0]
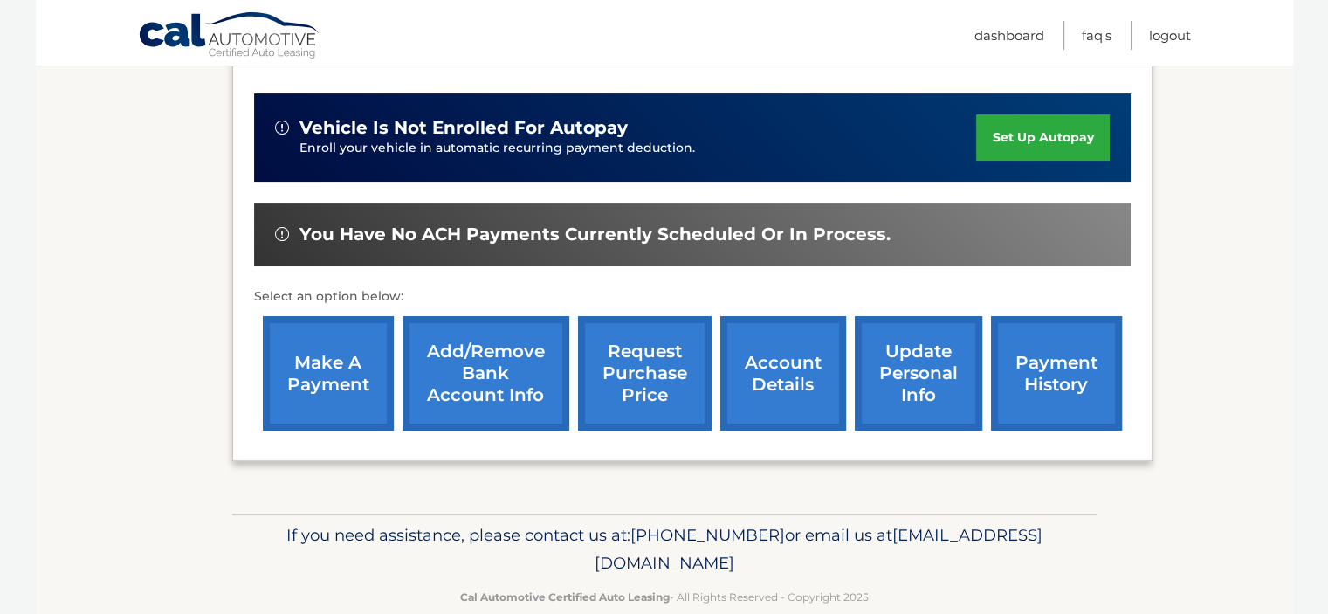
click at [344, 345] on link "make a payment" at bounding box center [328, 373] width 131 height 114
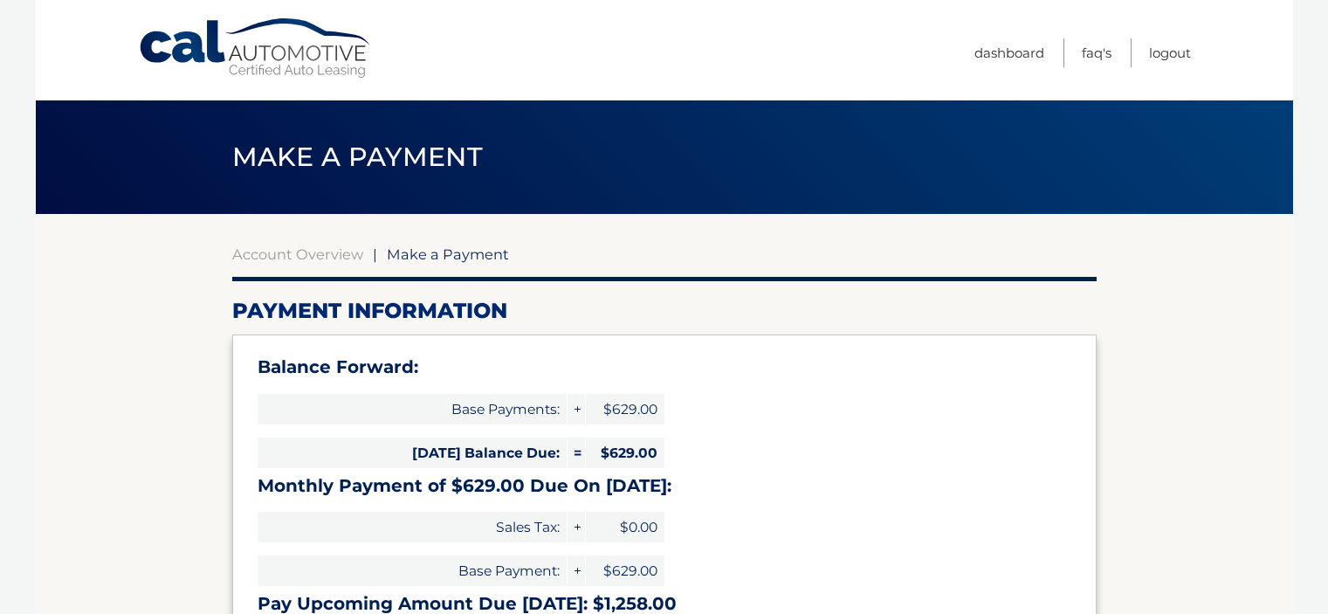
select select "MDM5ZmFiNWQtNzg4Zi00ZDBlLTg3MDktY2FjMTgzOGE1ZWZl"
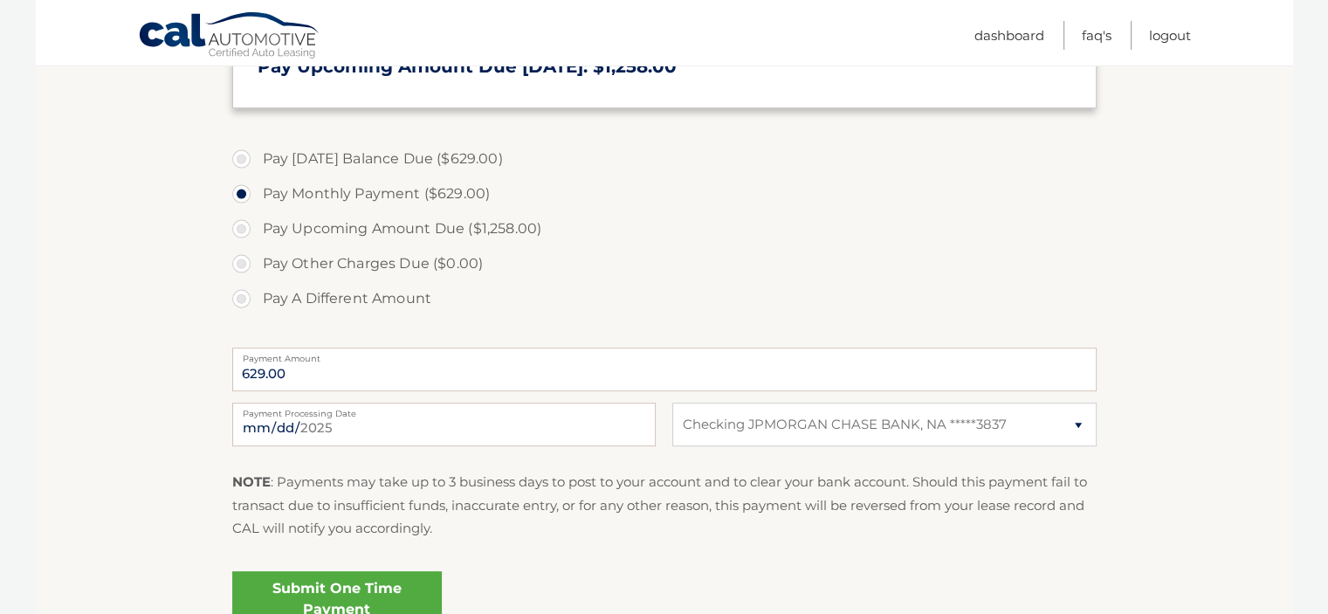
scroll to position [444, 0]
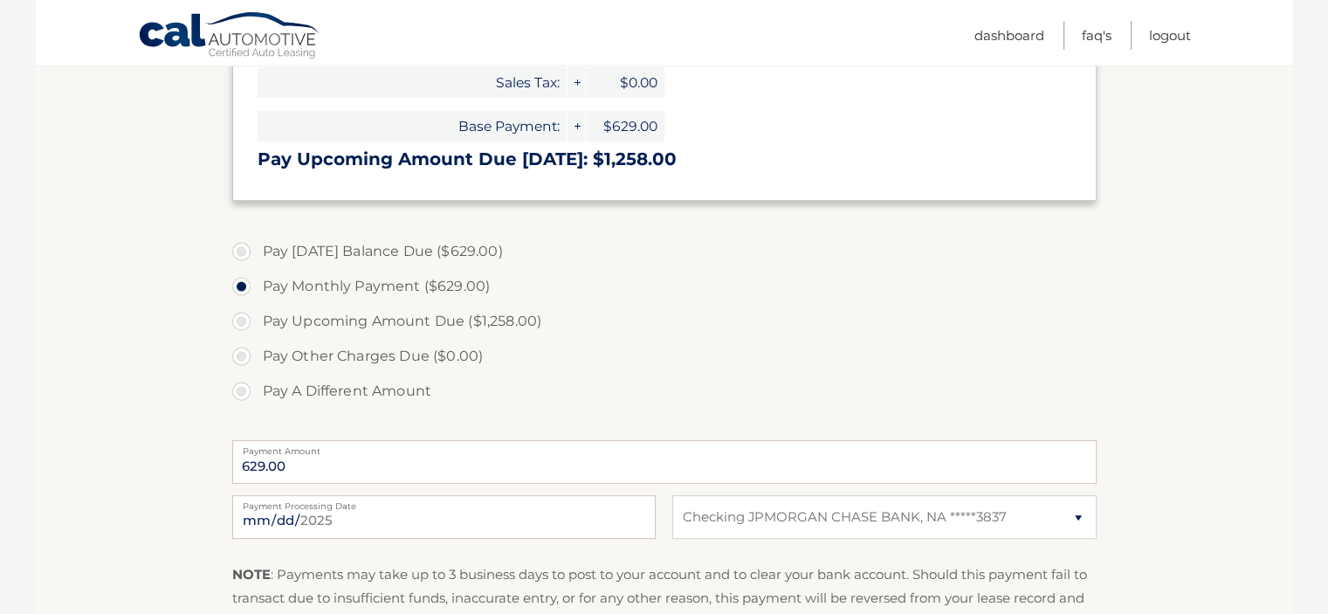
click at [387, 312] on label "Pay Upcoming Amount Due ($1,258.00)" at bounding box center [664, 321] width 864 height 35
click at [257, 312] on input "Pay Upcoming Amount Due ($1,258.00)" at bounding box center [247, 318] width 17 height 28
radio input "true"
type input "1258.00"
click at [506, 519] on input "2025-08-11" at bounding box center [443, 517] width 423 height 44
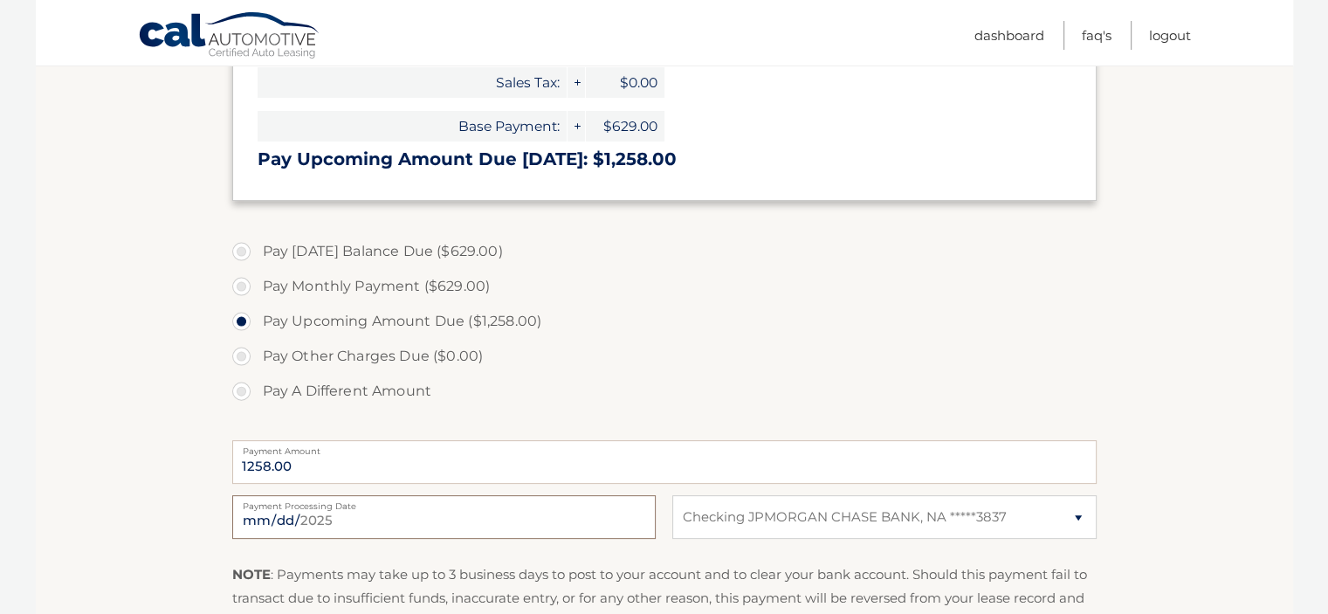
type input "2025-08-11"
click at [669, 344] on label "Pay Other Charges Due ($0.00)" at bounding box center [664, 356] width 864 height 35
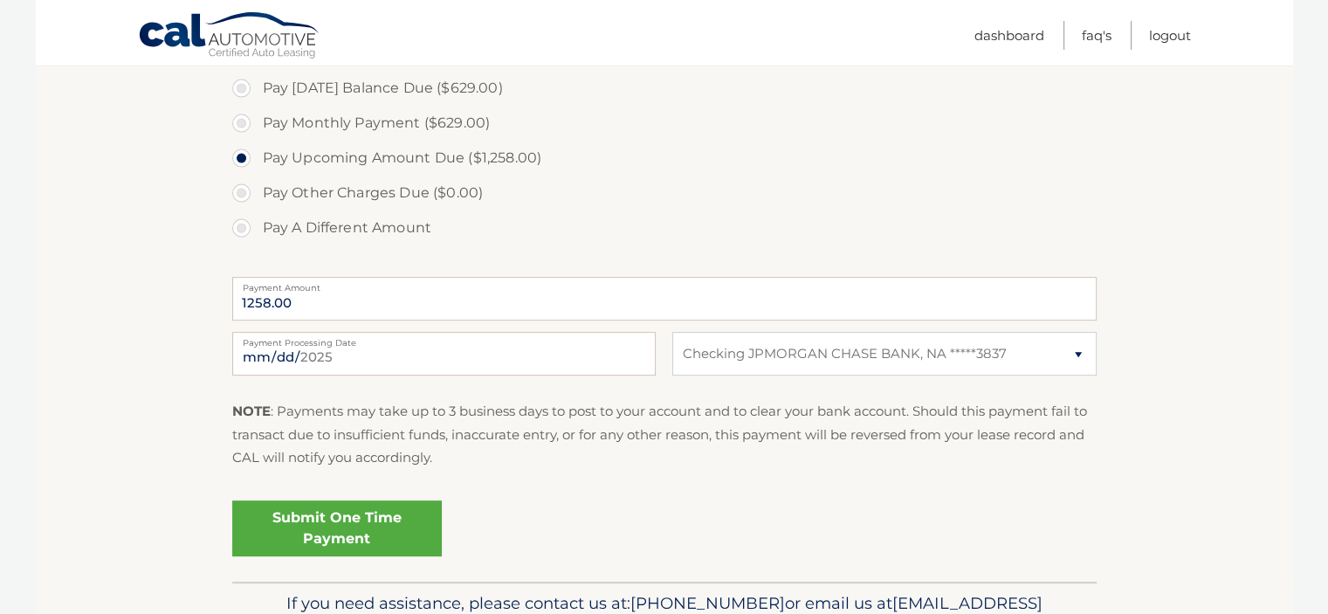
scroll to position [532, 0]
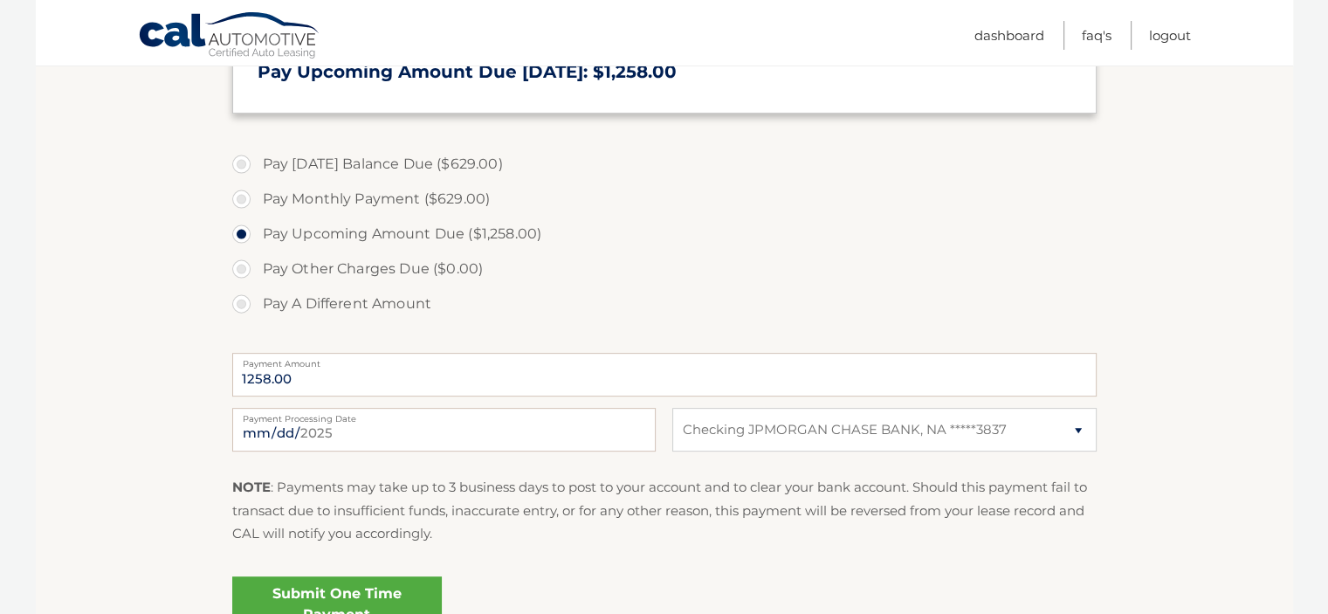
click at [398, 194] on label "Pay Monthly Payment ($629.00)" at bounding box center [664, 199] width 864 height 35
click at [257, 194] on input "Pay Monthly Payment ($629.00)" at bounding box center [247, 196] width 17 height 28
radio input "true"
type input "629.00"
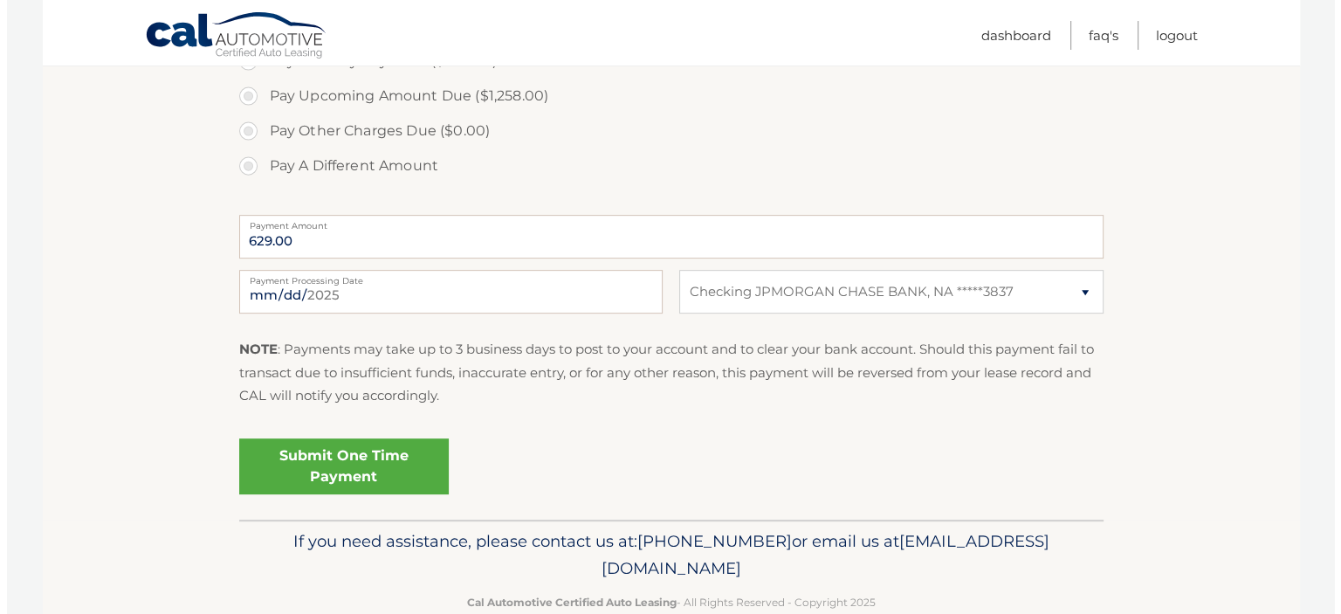
scroll to position [706, 0]
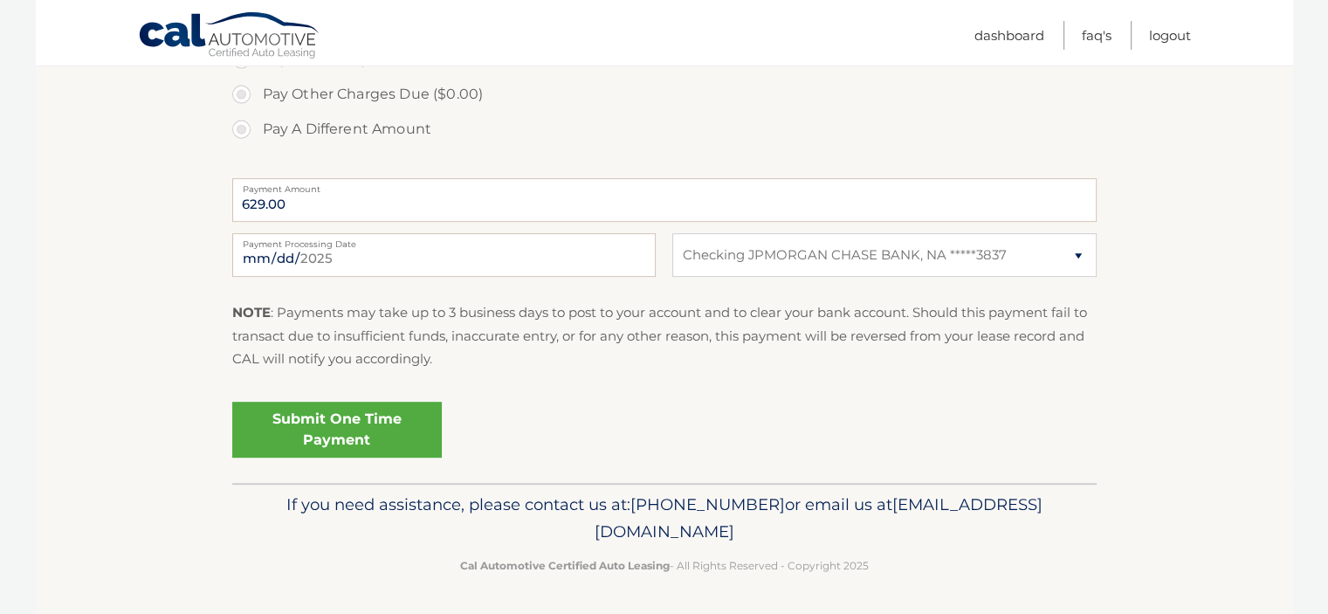
click at [377, 439] on link "Submit One Time Payment" at bounding box center [336, 430] width 209 height 56
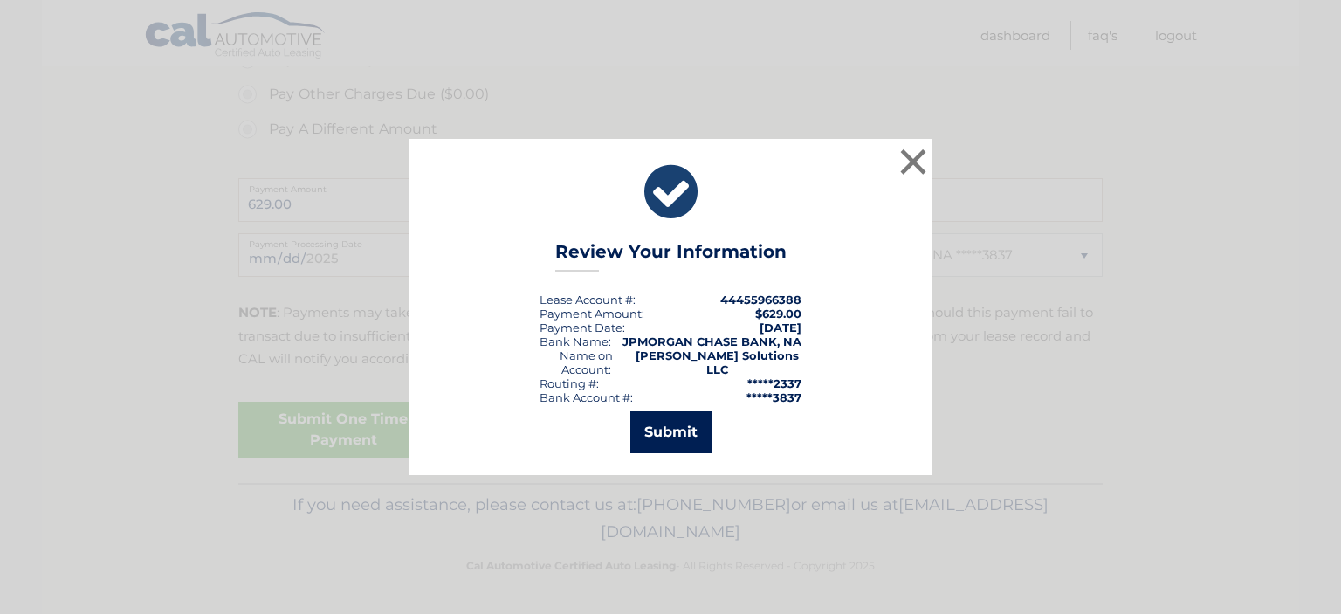
click at [672, 423] on button "Submit" at bounding box center [670, 432] width 81 height 42
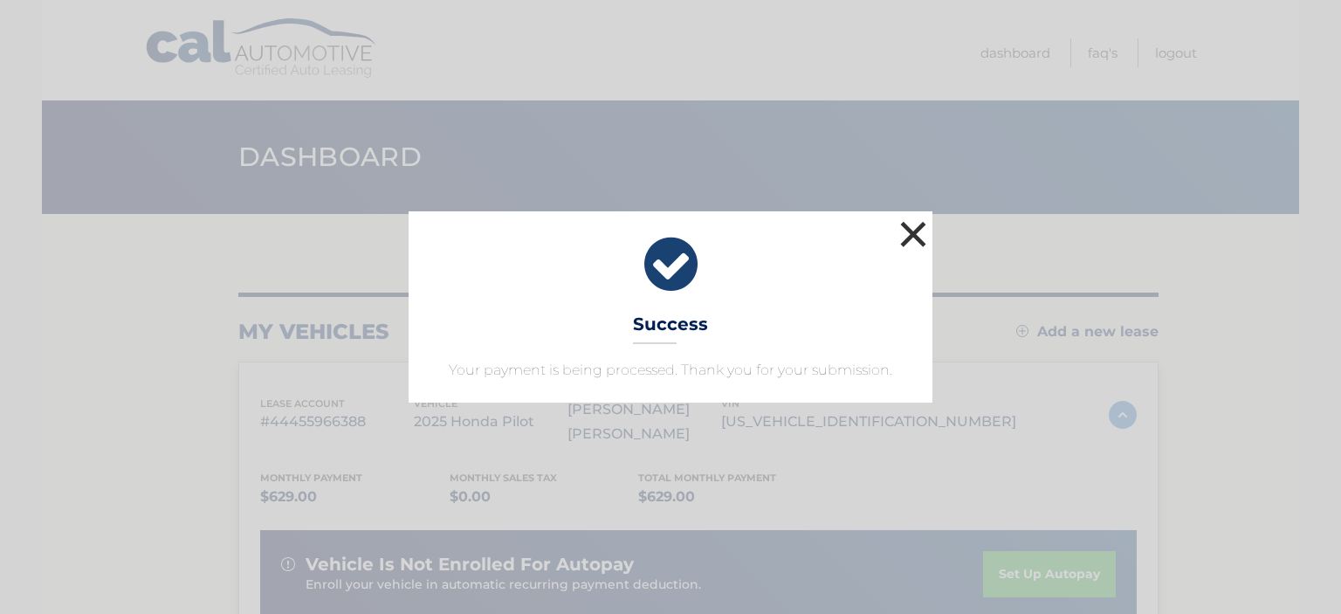
click at [919, 237] on button "×" at bounding box center [913, 233] width 35 height 35
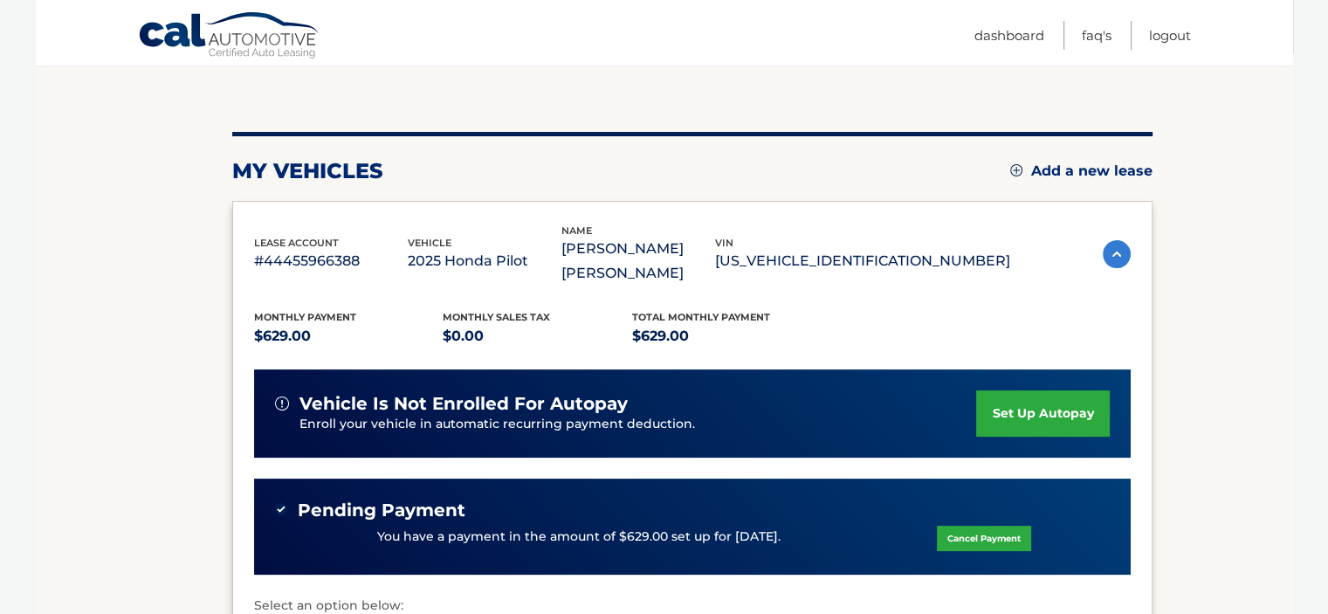
scroll to position [175, 0]
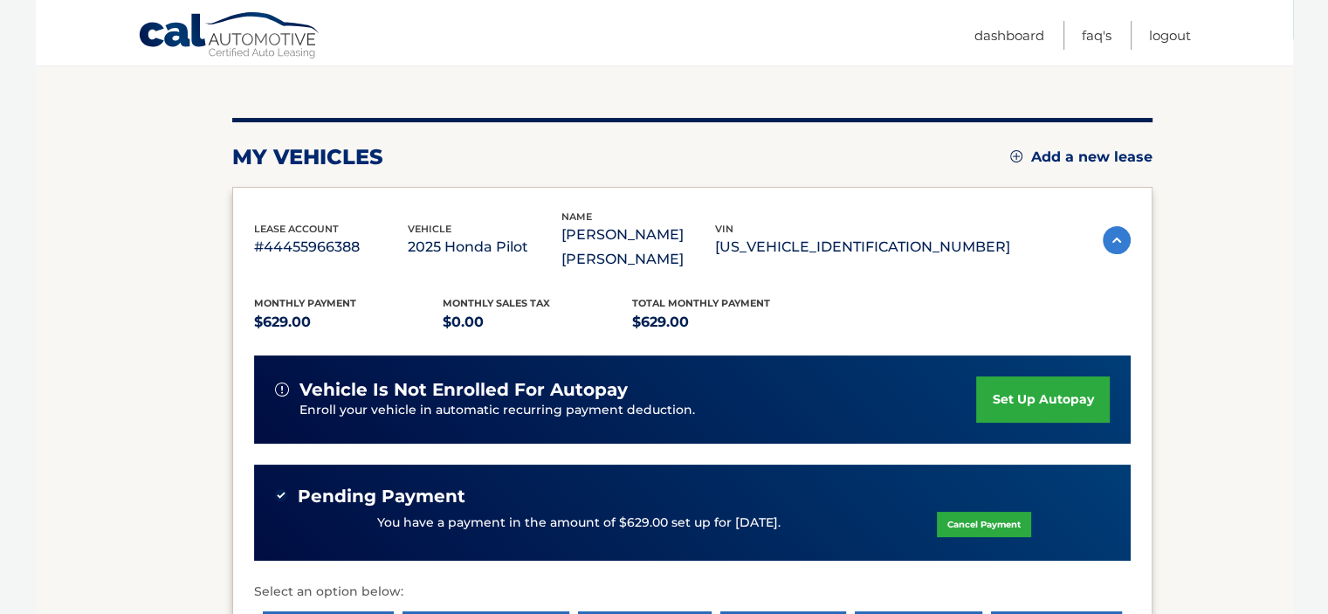
click at [1027, 376] on link "set up autopay" at bounding box center [1042, 399] width 133 height 46
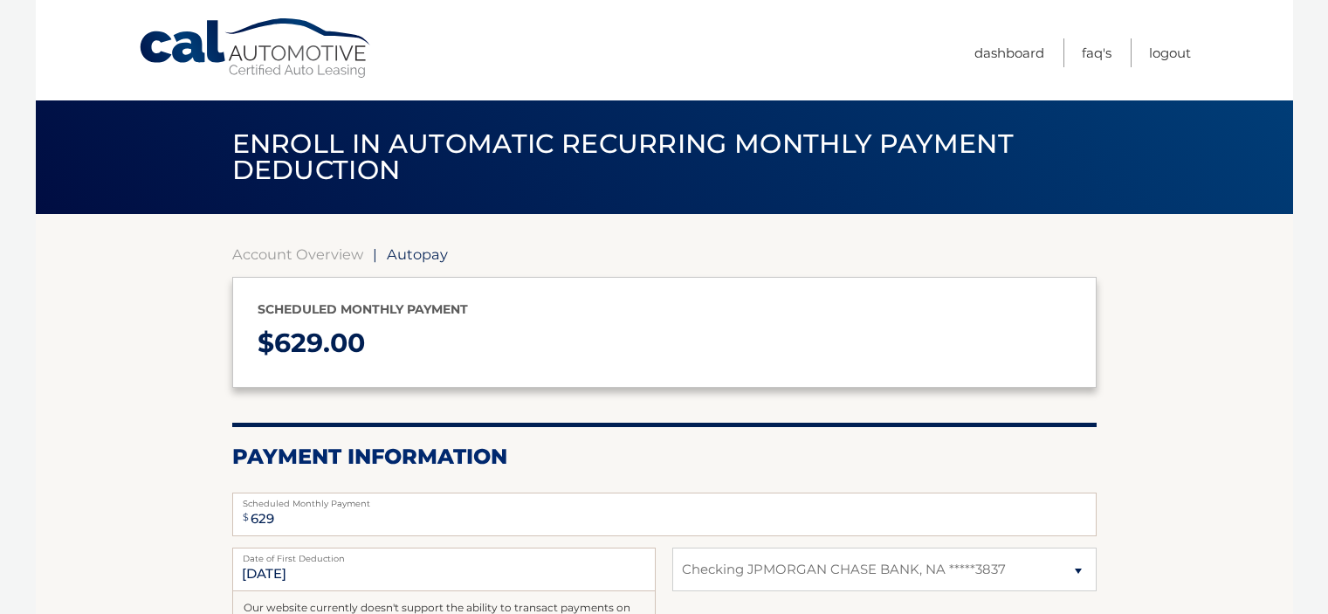
select select "MDM5ZmFiNWQtNzg4Zi00ZDBlLTg3MDktY2FjMTgzOGE1ZWZl"
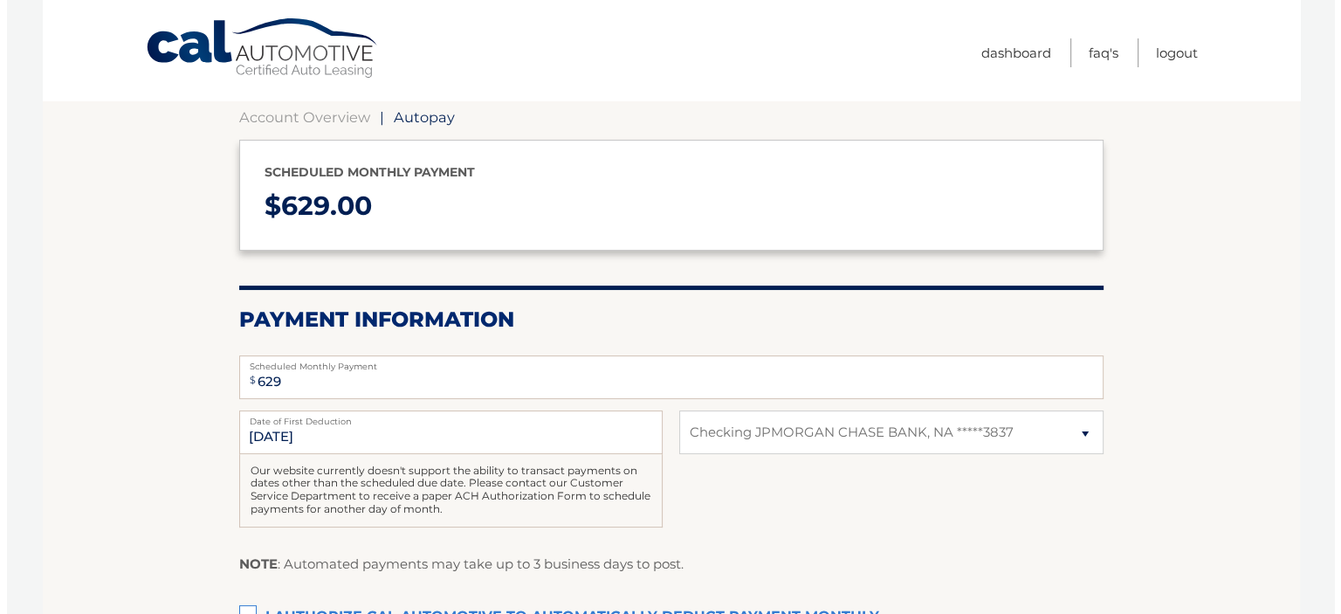
scroll to position [349, 0]
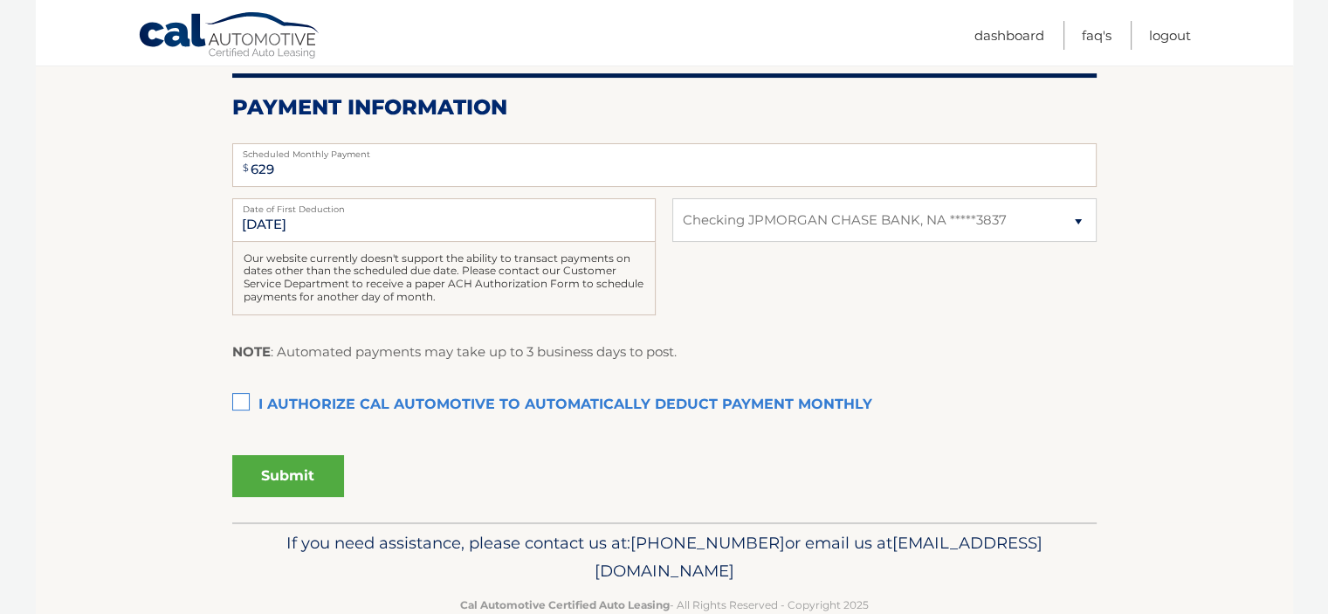
click at [321, 410] on label "I authorize cal automotive to automatically deduct payment monthly This checkbo…" at bounding box center [664, 405] width 864 height 35
click at [0, 0] on input "I authorize cal automotive to automatically deduct payment monthly This checkbo…" at bounding box center [0, 0] width 0 height 0
click at [296, 464] on button "Submit" at bounding box center [288, 476] width 112 height 42
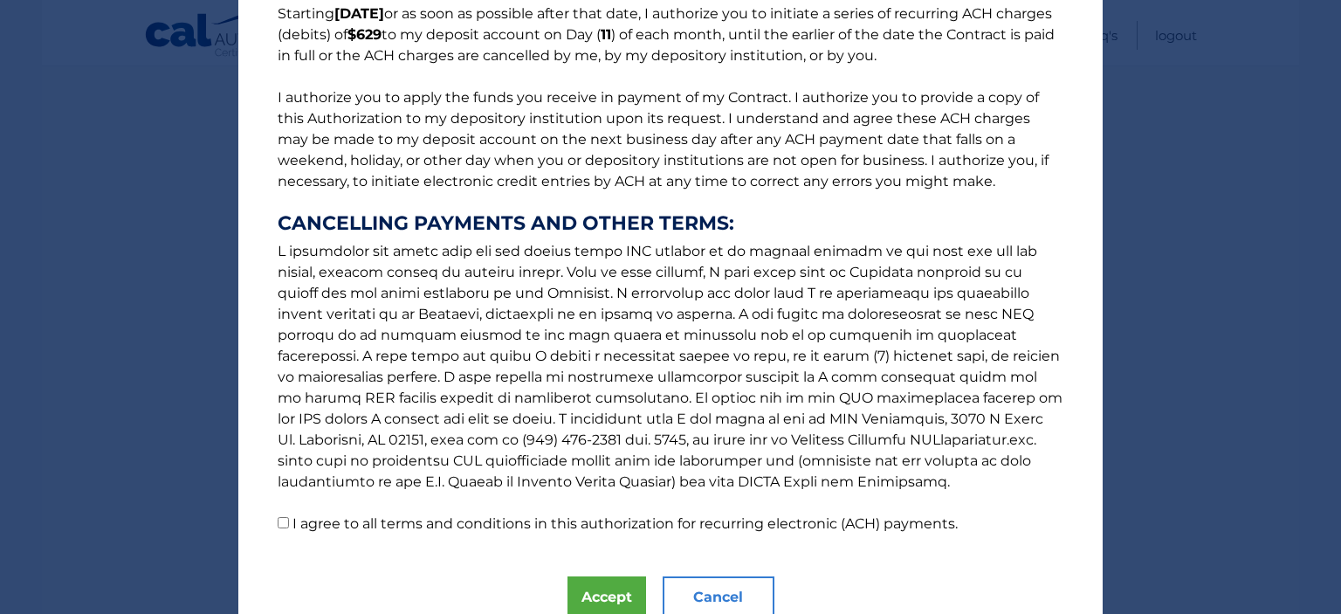
scroll to position [231, 0]
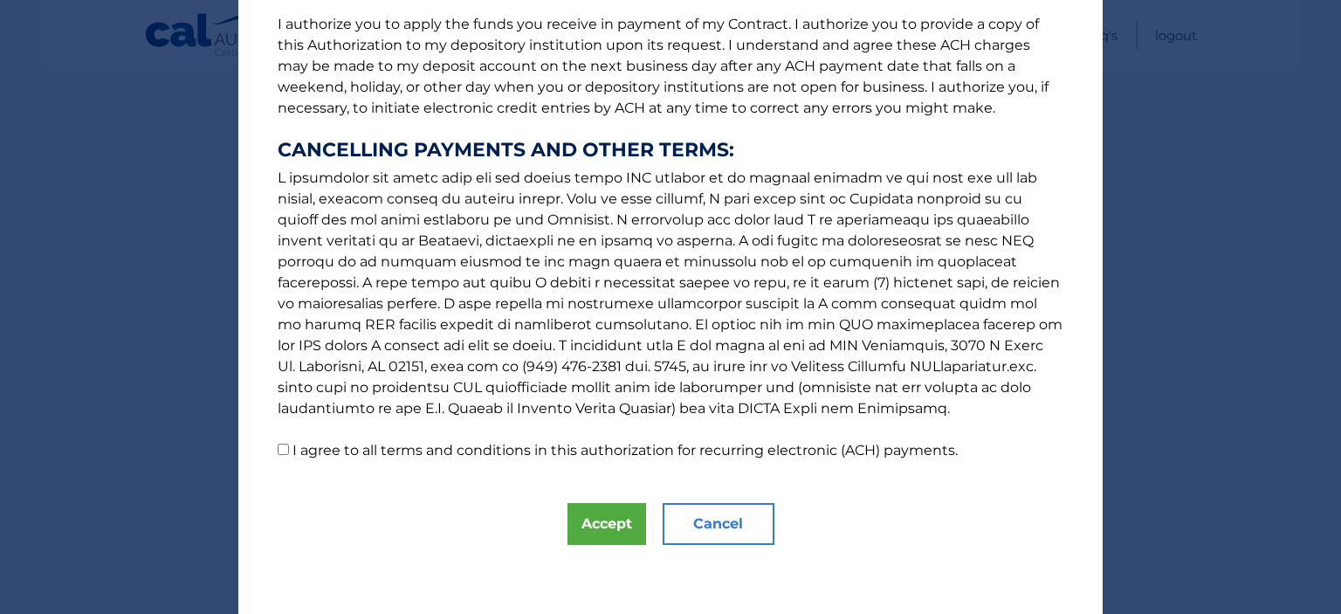
click at [567, 453] on label "I agree to all terms and conditions in this authorization for recurring electro…" at bounding box center [624, 450] width 665 height 17
click at [289, 453] on input "I agree to all terms and conditions in this authorization for recurring electro…" at bounding box center [283, 448] width 11 height 11
checkbox input "true"
click at [584, 522] on button "Accept" at bounding box center [606, 524] width 79 height 42
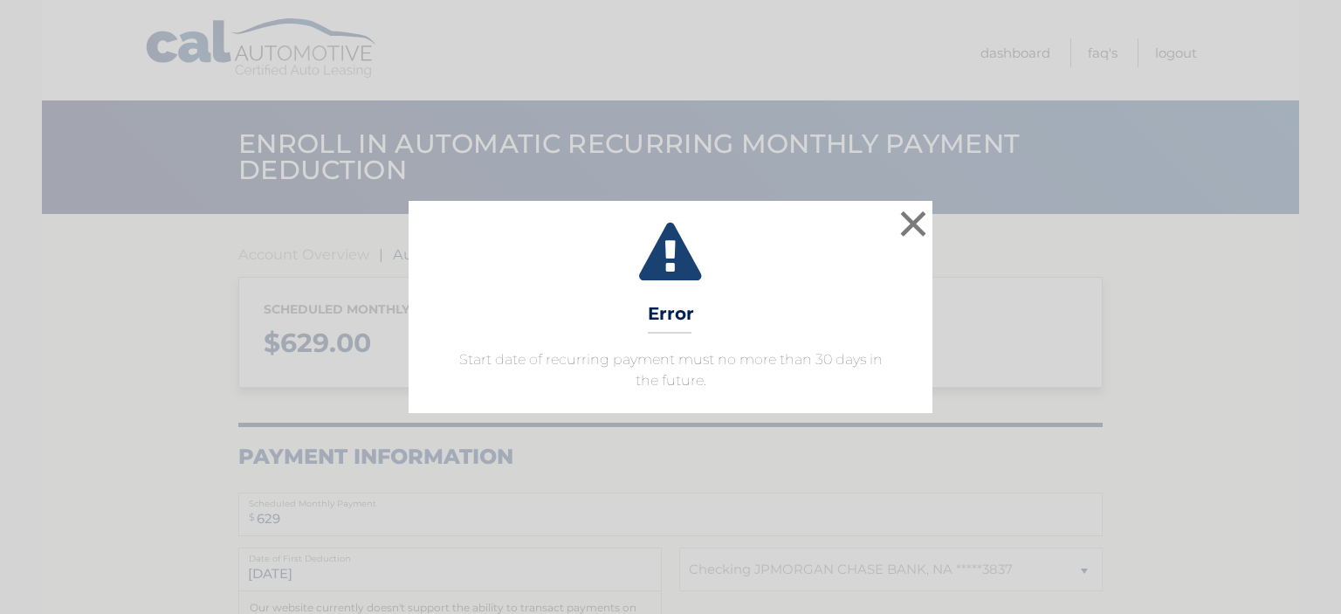
select select "MDM5ZmFiNWQtNzg4Zi00ZDBlLTg3MDktY2FjMTgzOGE1ZWZl"
click at [909, 228] on button "×" at bounding box center [913, 223] width 35 height 35
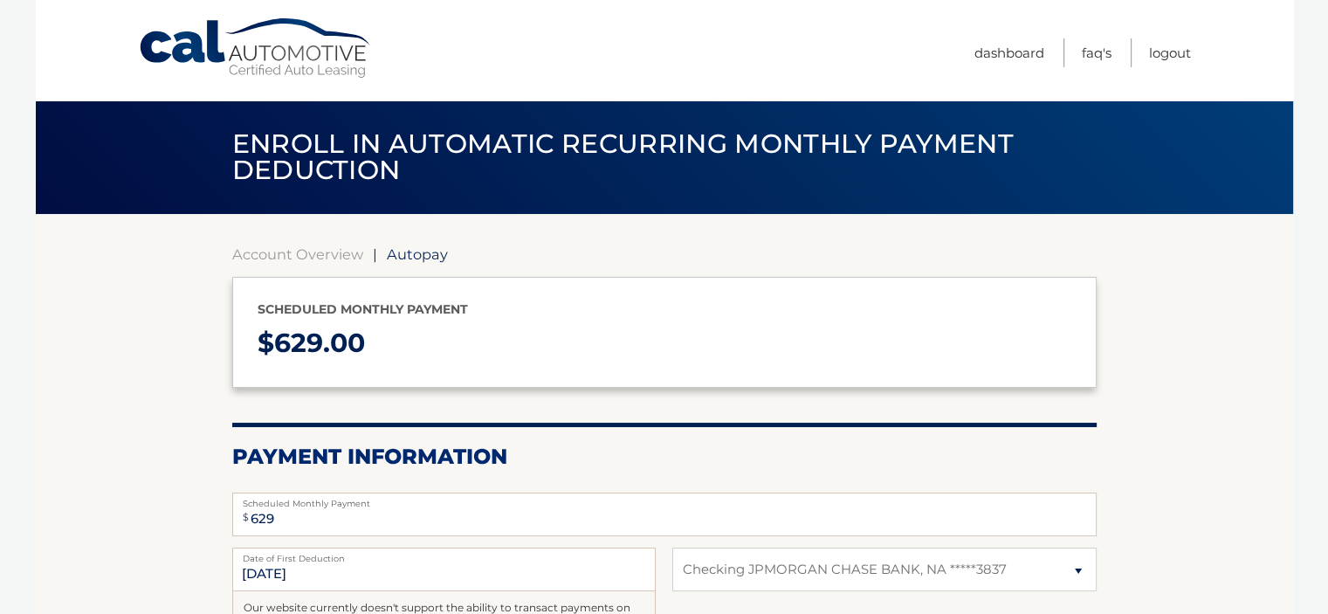
click at [333, 306] on p "Scheduled monthly payment" at bounding box center [665, 310] width 814 height 22
click at [330, 258] on link "Account Overview" at bounding box center [297, 253] width 131 height 17
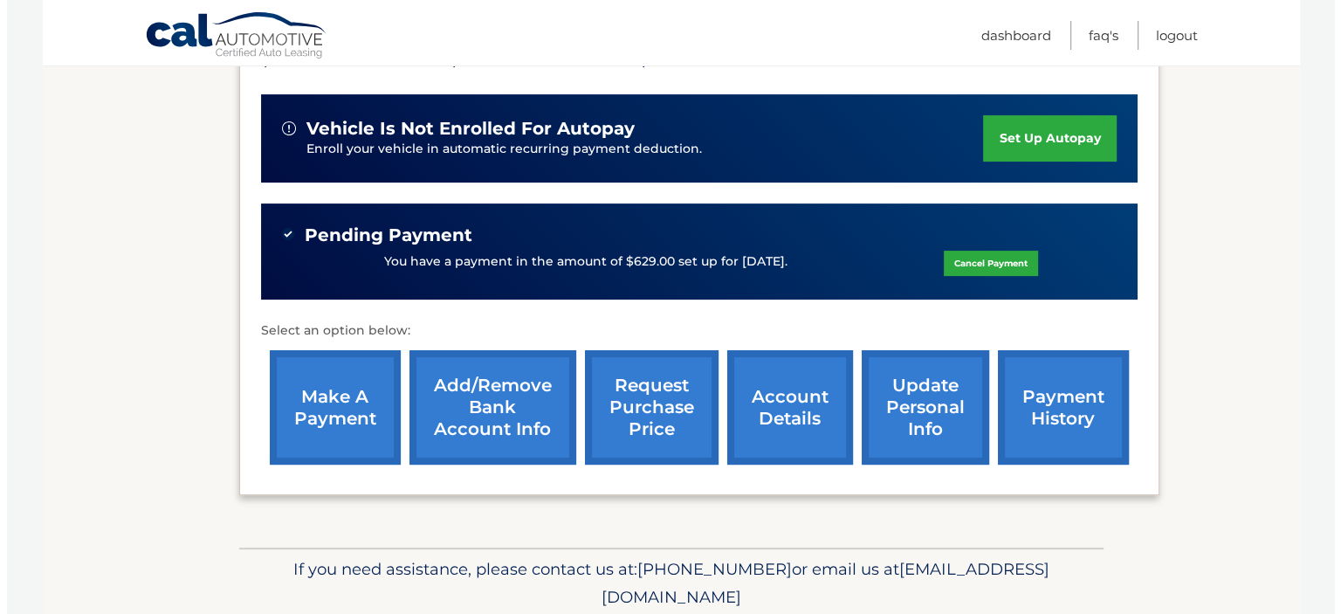
scroll to position [475, 0]
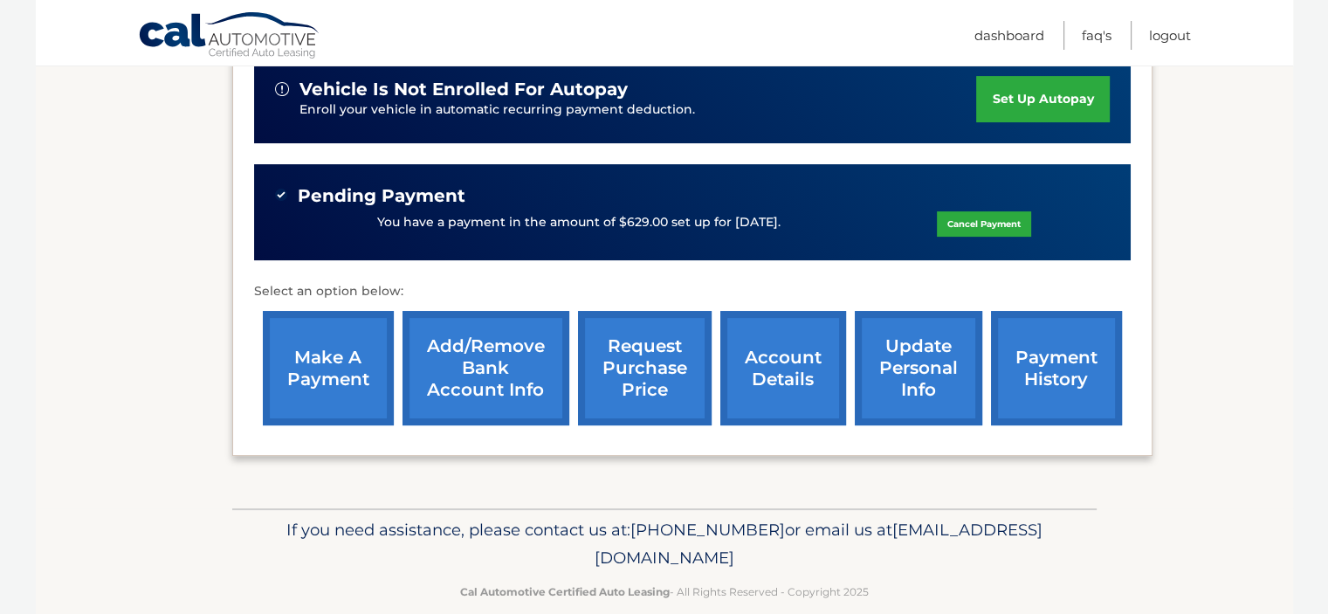
click at [663, 372] on link "request purchase price" at bounding box center [645, 368] width 134 height 114
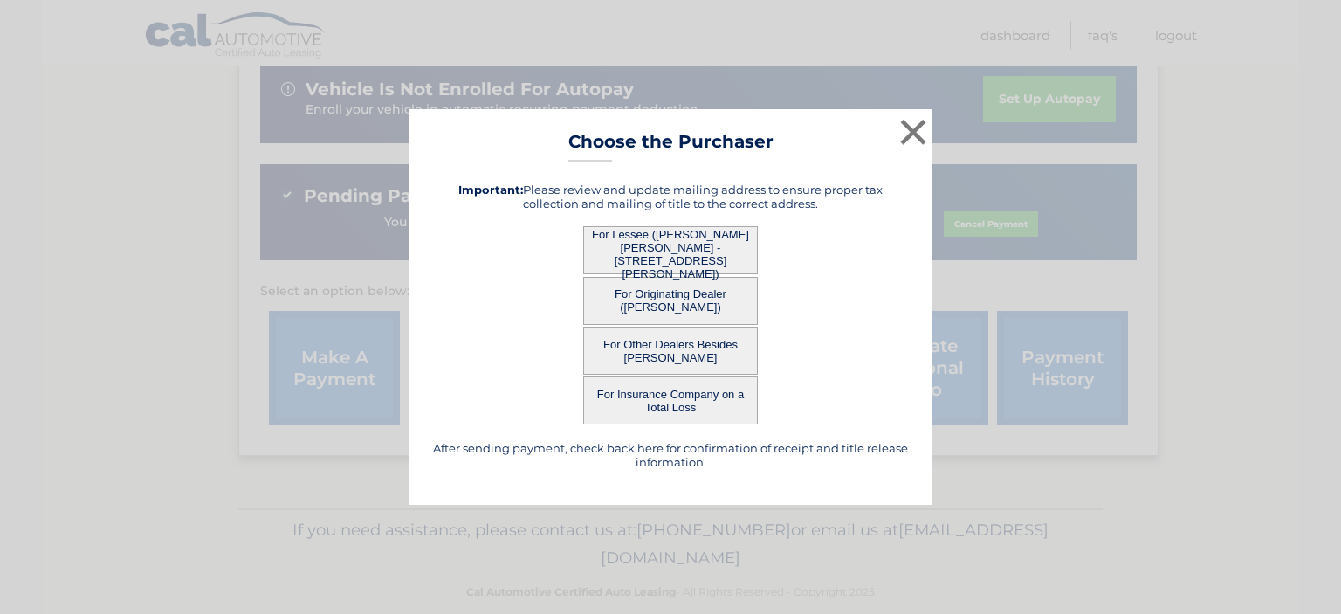
click at [703, 240] on button "For Lessee ([PERSON_NAME] [PERSON_NAME] - [STREET_ADDRESS][PERSON_NAME])" at bounding box center [670, 250] width 175 height 48
click at [688, 253] on button "For Lessee ([PERSON_NAME] [PERSON_NAME] - [STREET_ADDRESS][PERSON_NAME])" at bounding box center [670, 250] width 175 height 48
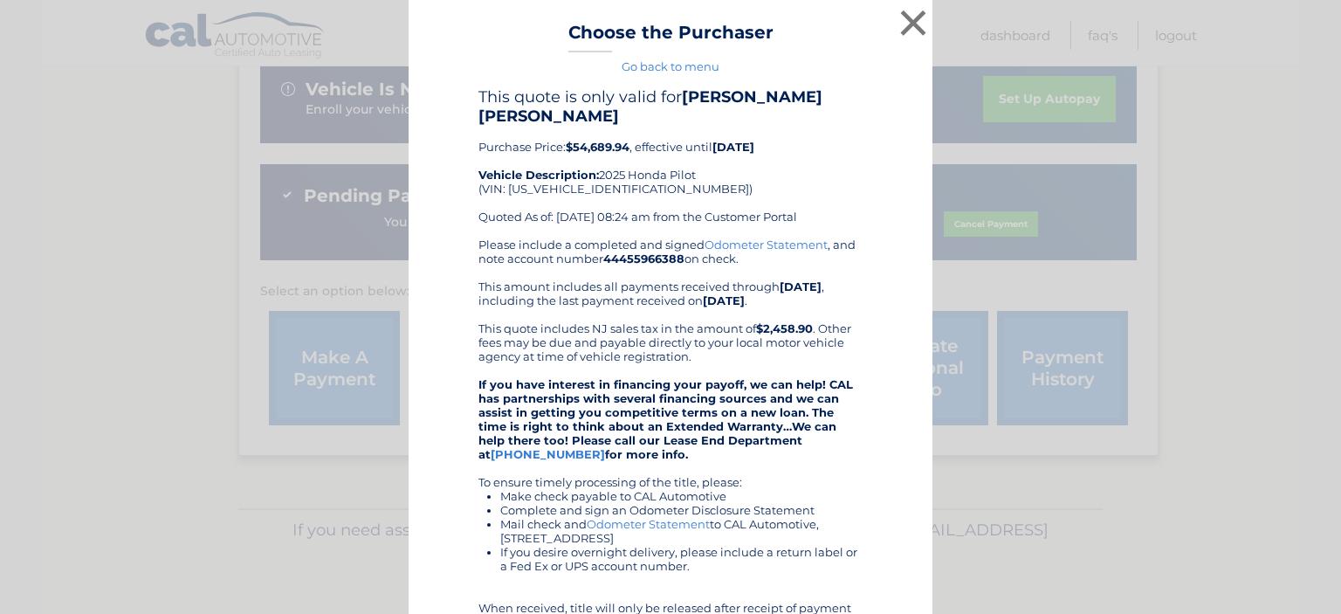
drag, startPoint x: 496, startPoint y: 93, endPoint x: 774, endPoint y: 127, distance: 280.4
click at [774, 127] on div "This quote is only valid for [PERSON_NAME] [PERSON_NAME] Purchase Price: $54,68…" at bounding box center [670, 162] width 384 height 150
click at [754, 140] on b "[DATE]" at bounding box center [733, 147] width 42 height 14
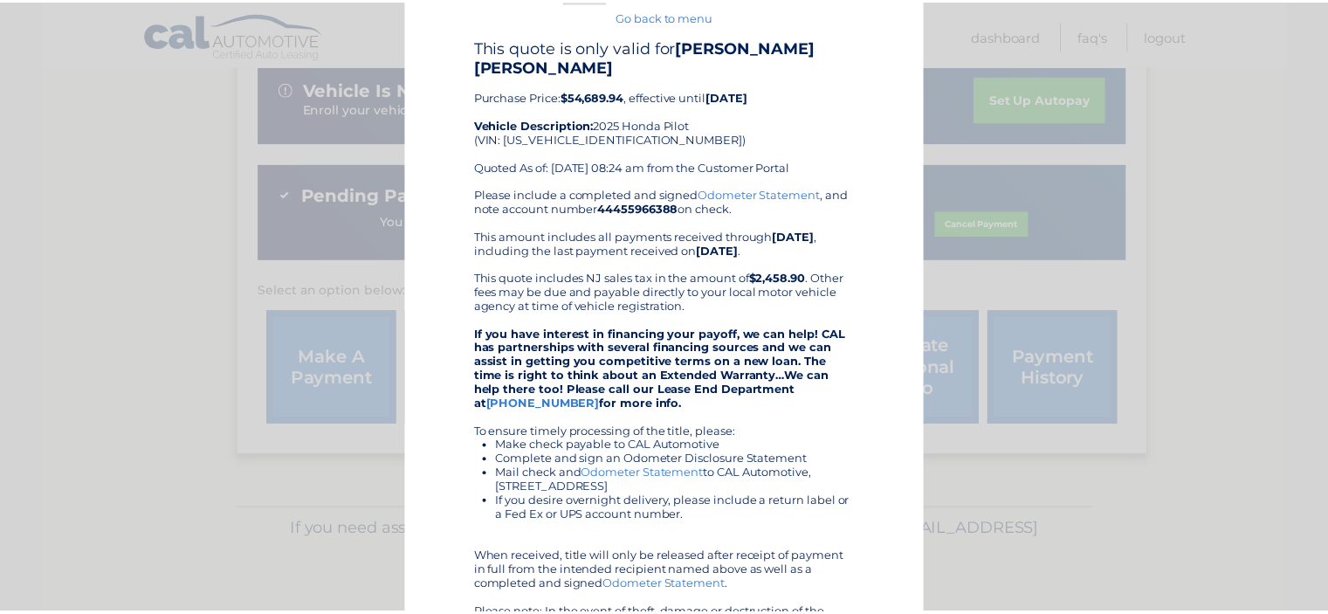
scroll to position [0, 0]
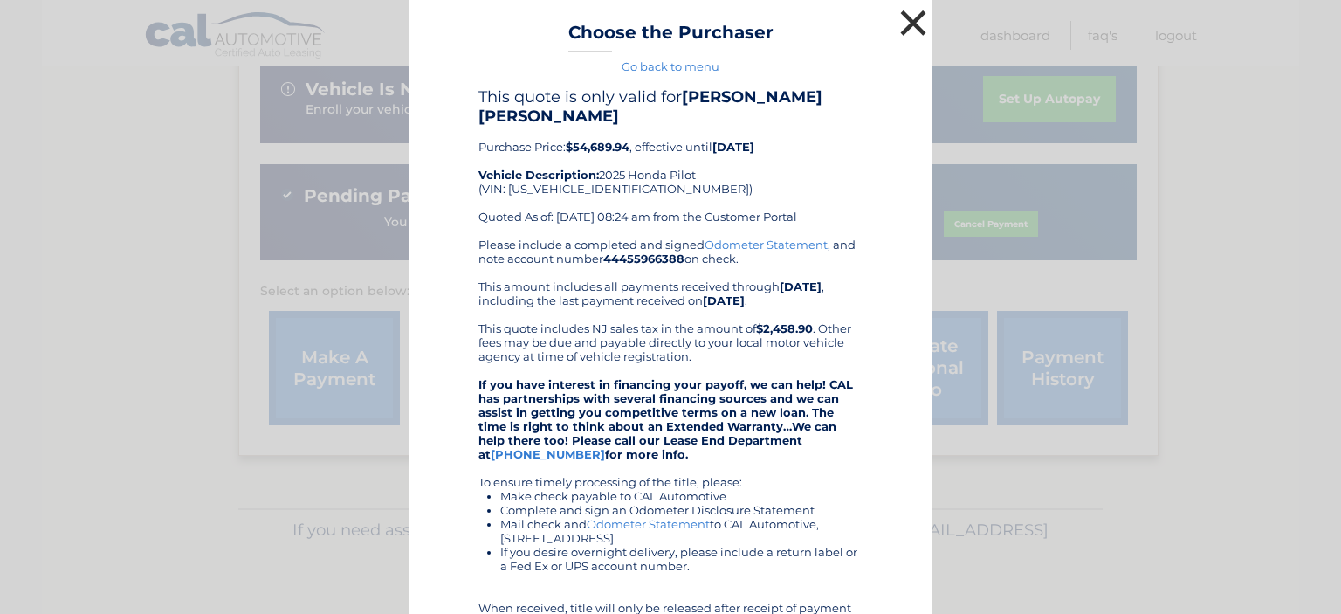
click at [919, 12] on button "×" at bounding box center [913, 22] width 35 height 35
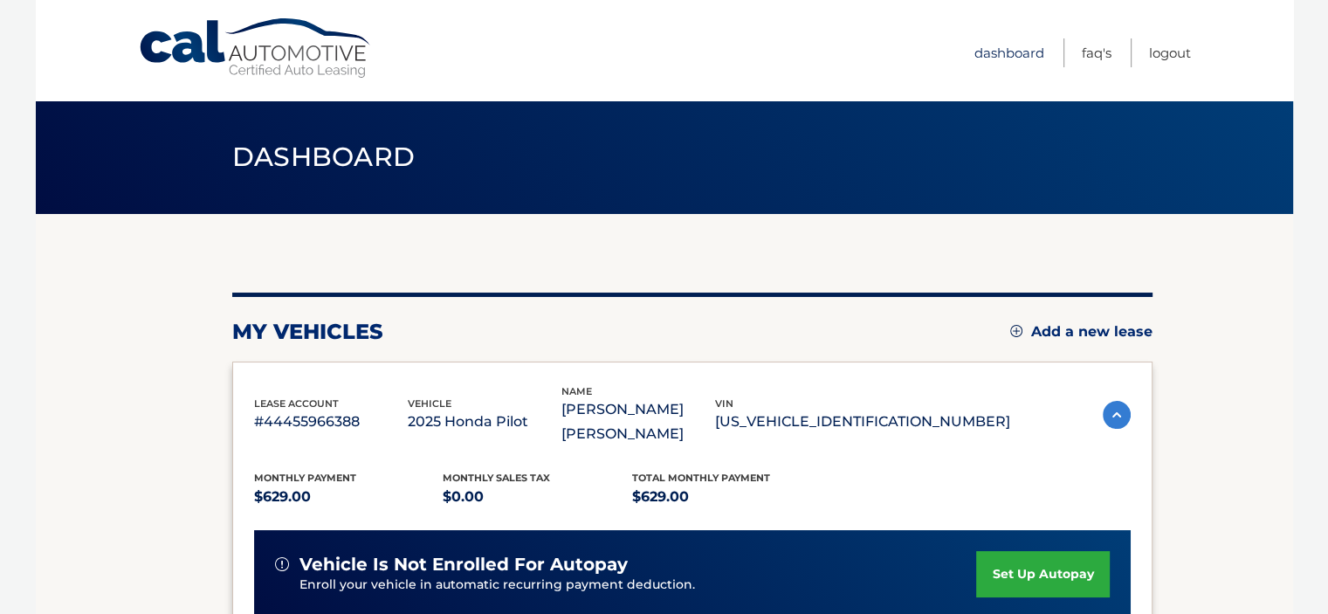
click at [1016, 41] on link "Dashboard" at bounding box center [1009, 52] width 70 height 29
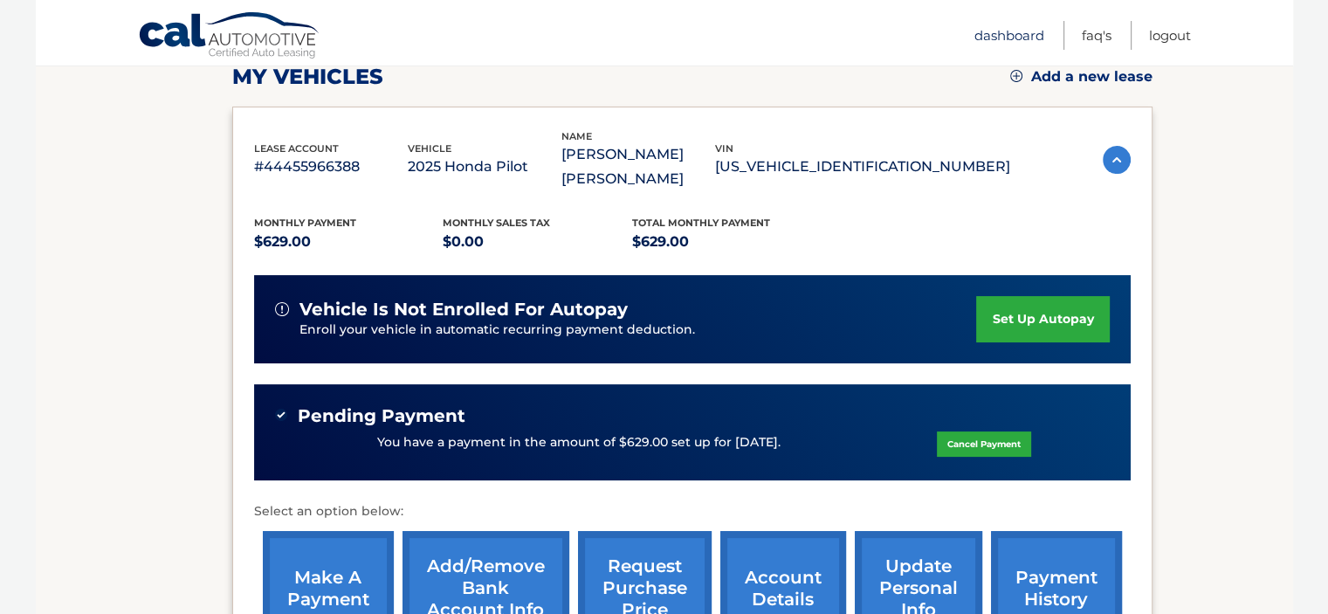
scroll to position [475, 0]
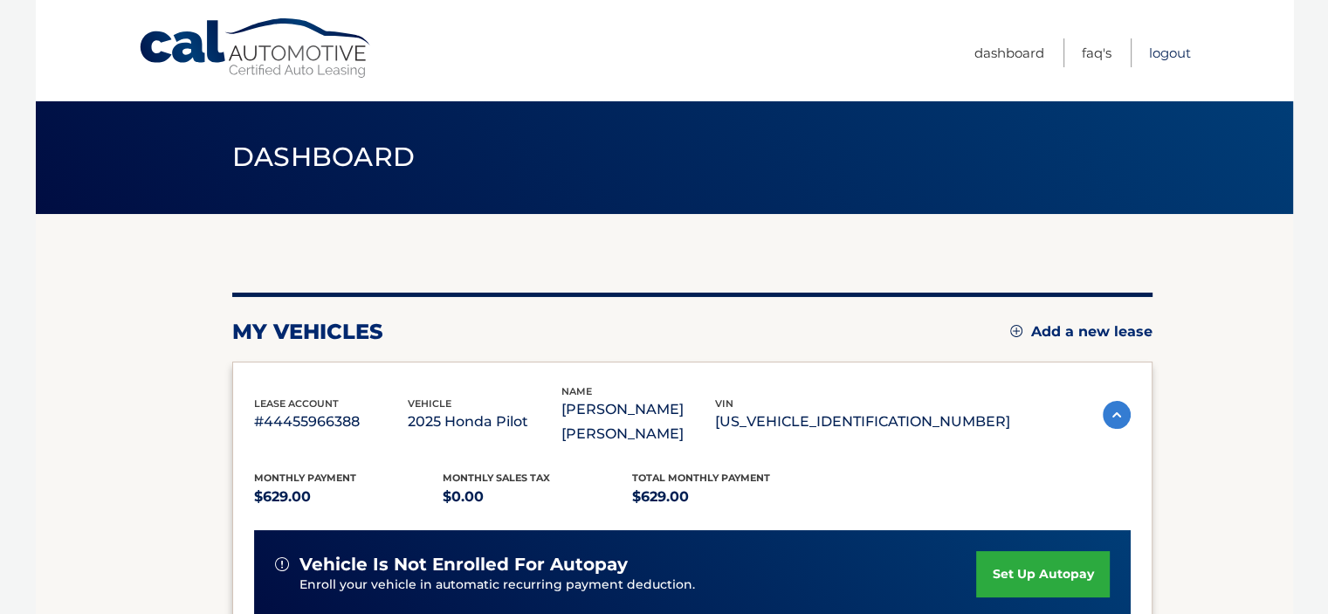
click at [1162, 48] on link "Logout" at bounding box center [1170, 52] width 42 height 29
